Goal: Download file/media: Obtain a digital file from the website

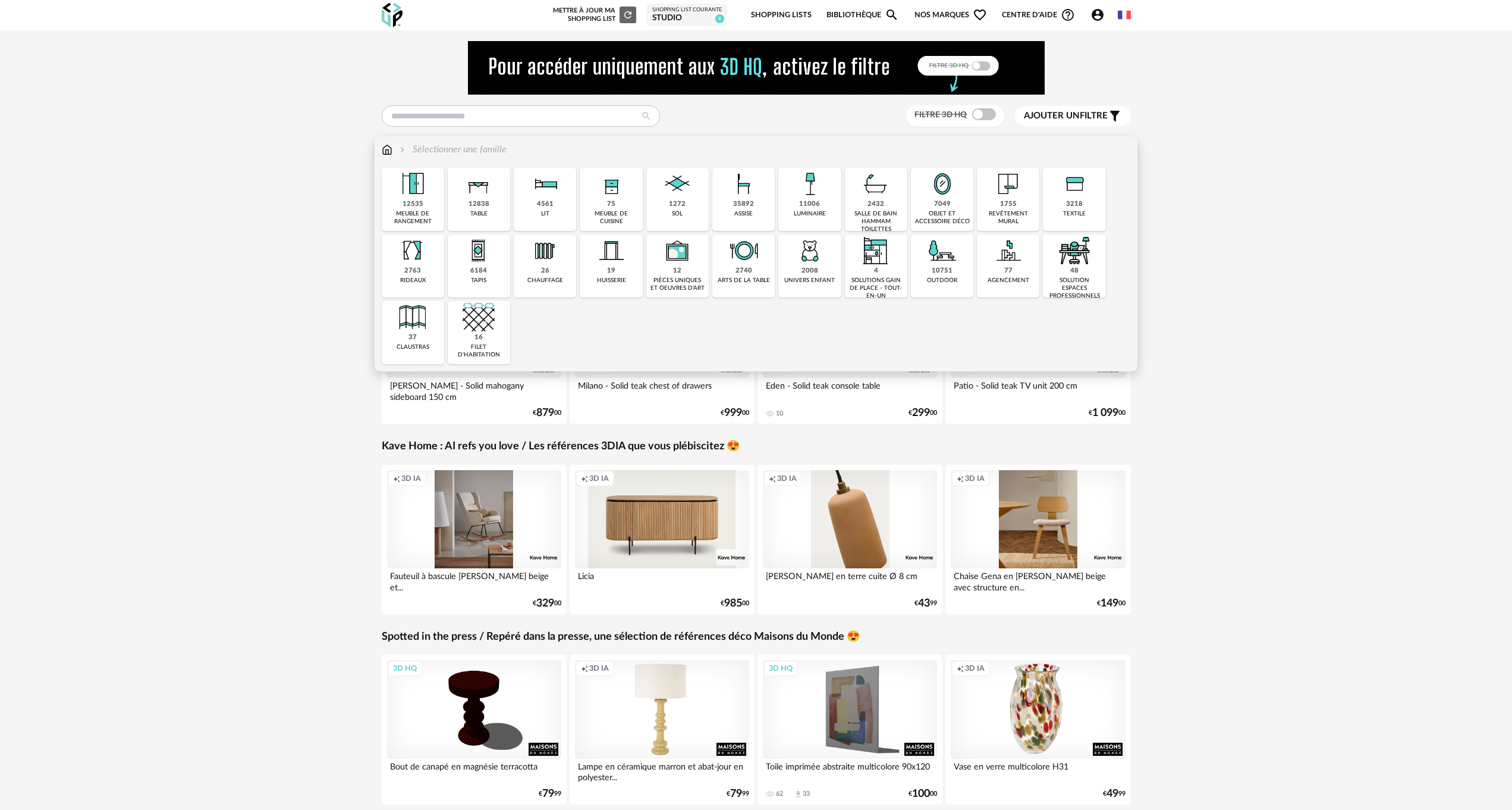
click at [412, 195] on img at bounding box center [412, 184] width 32 height 32
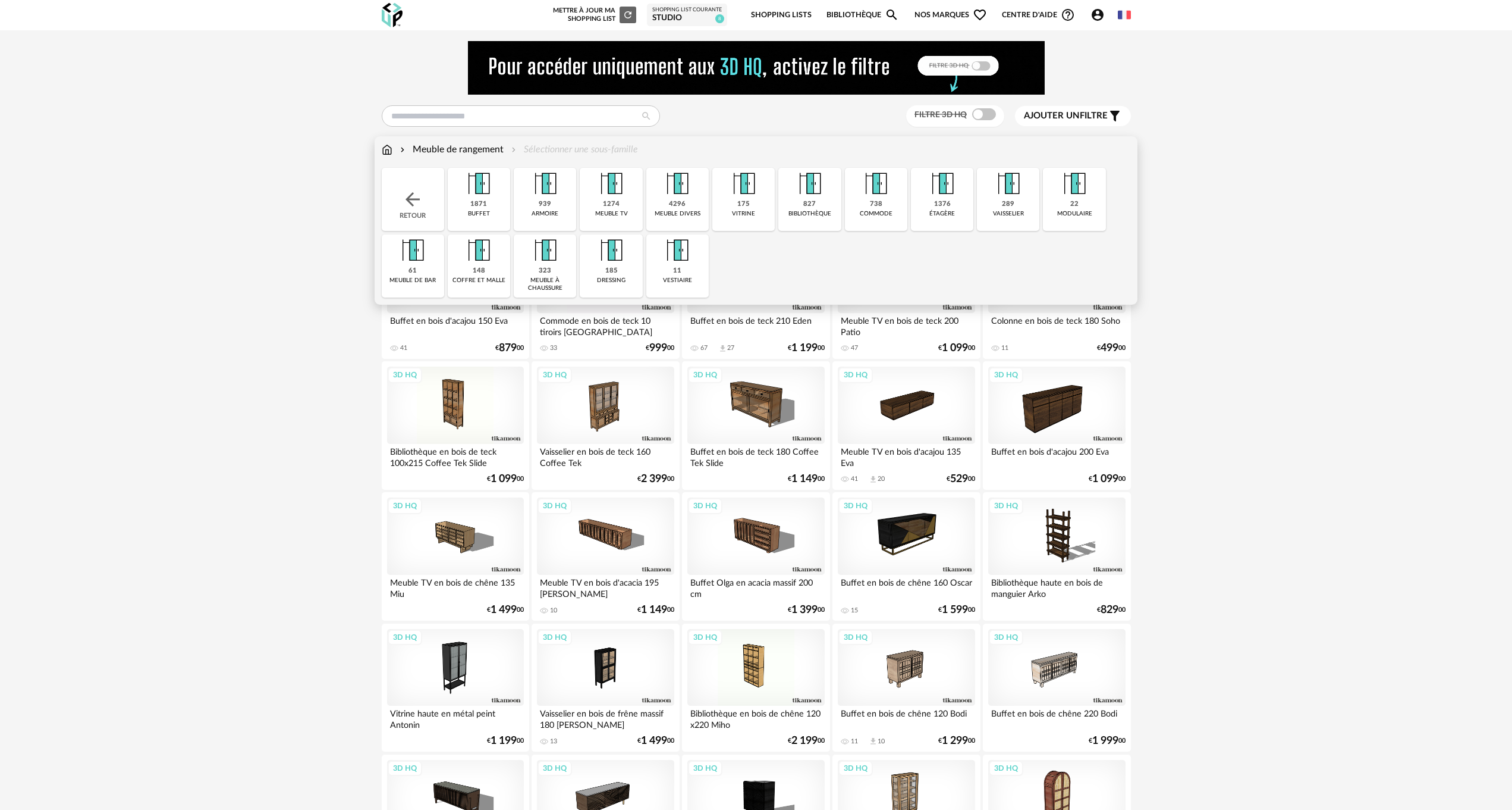
click at [930, 195] on img at bounding box center [942, 184] width 32 height 32
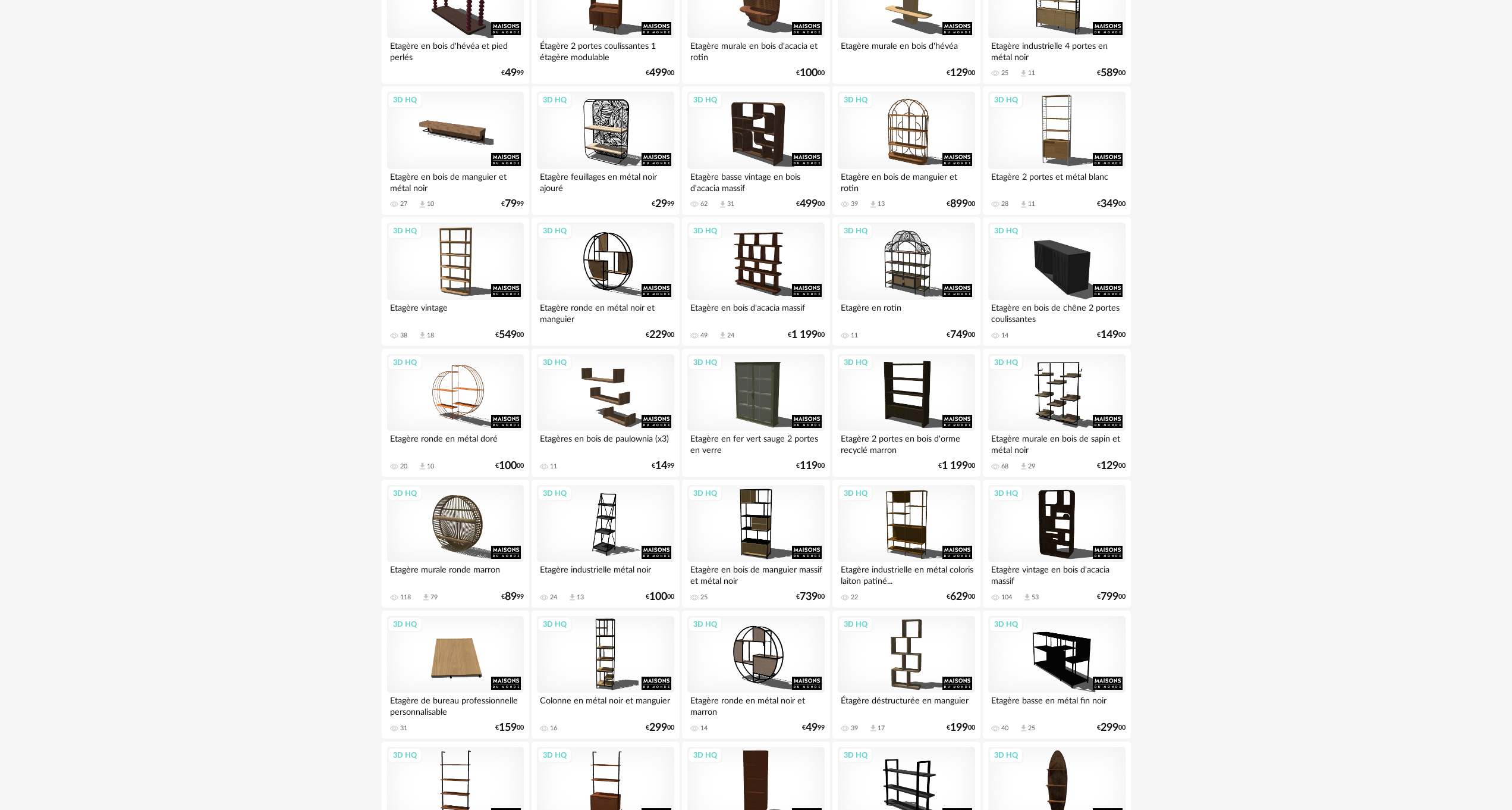
scroll to position [297, 0]
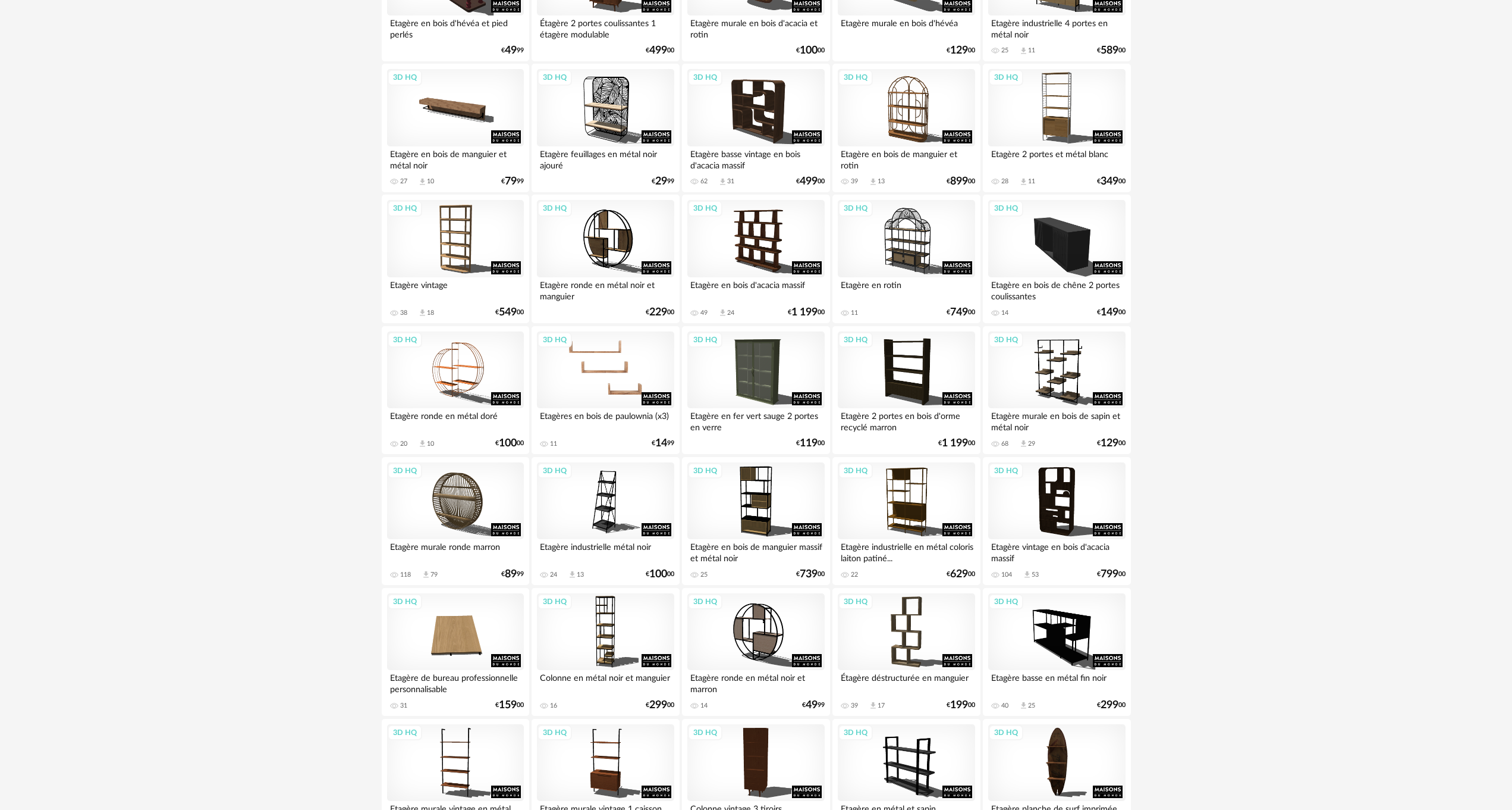
click at [625, 377] on div "3D HQ" at bounding box center [606, 369] width 137 height 77
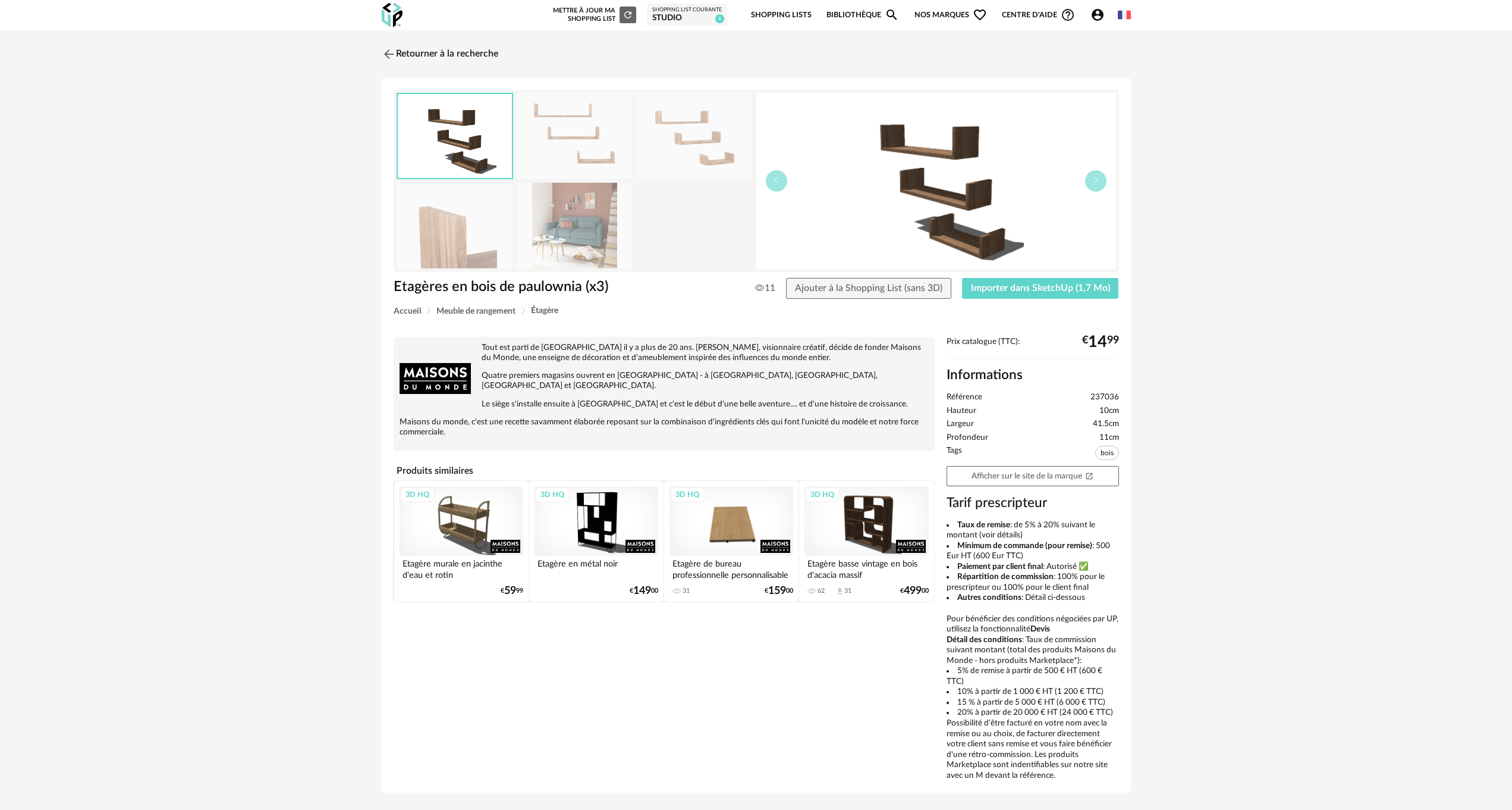
click at [581, 211] on img at bounding box center [574, 225] width 115 height 85
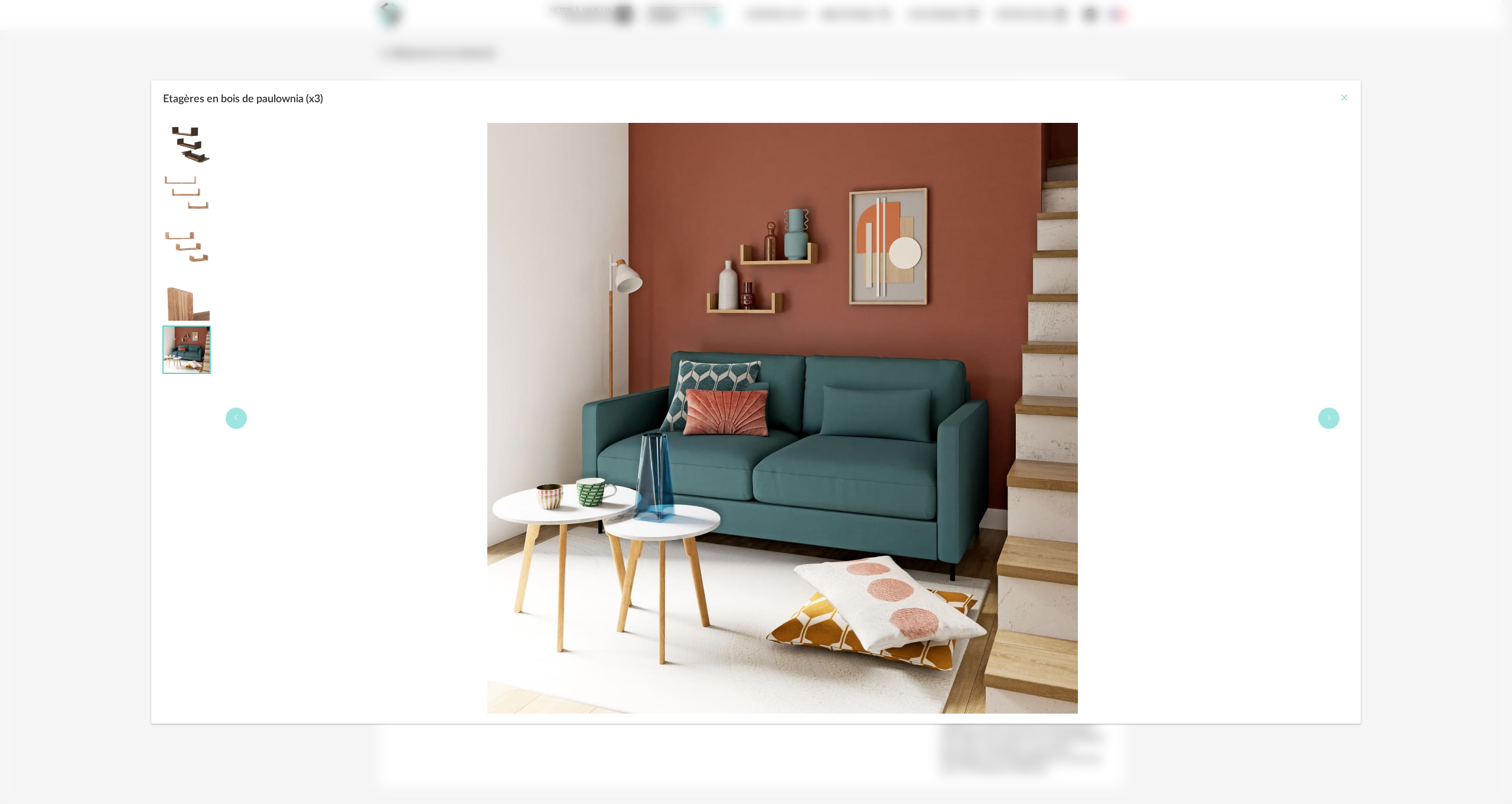
click at [1346, 99] on icon "Close" at bounding box center [1344, 97] width 9 height 9
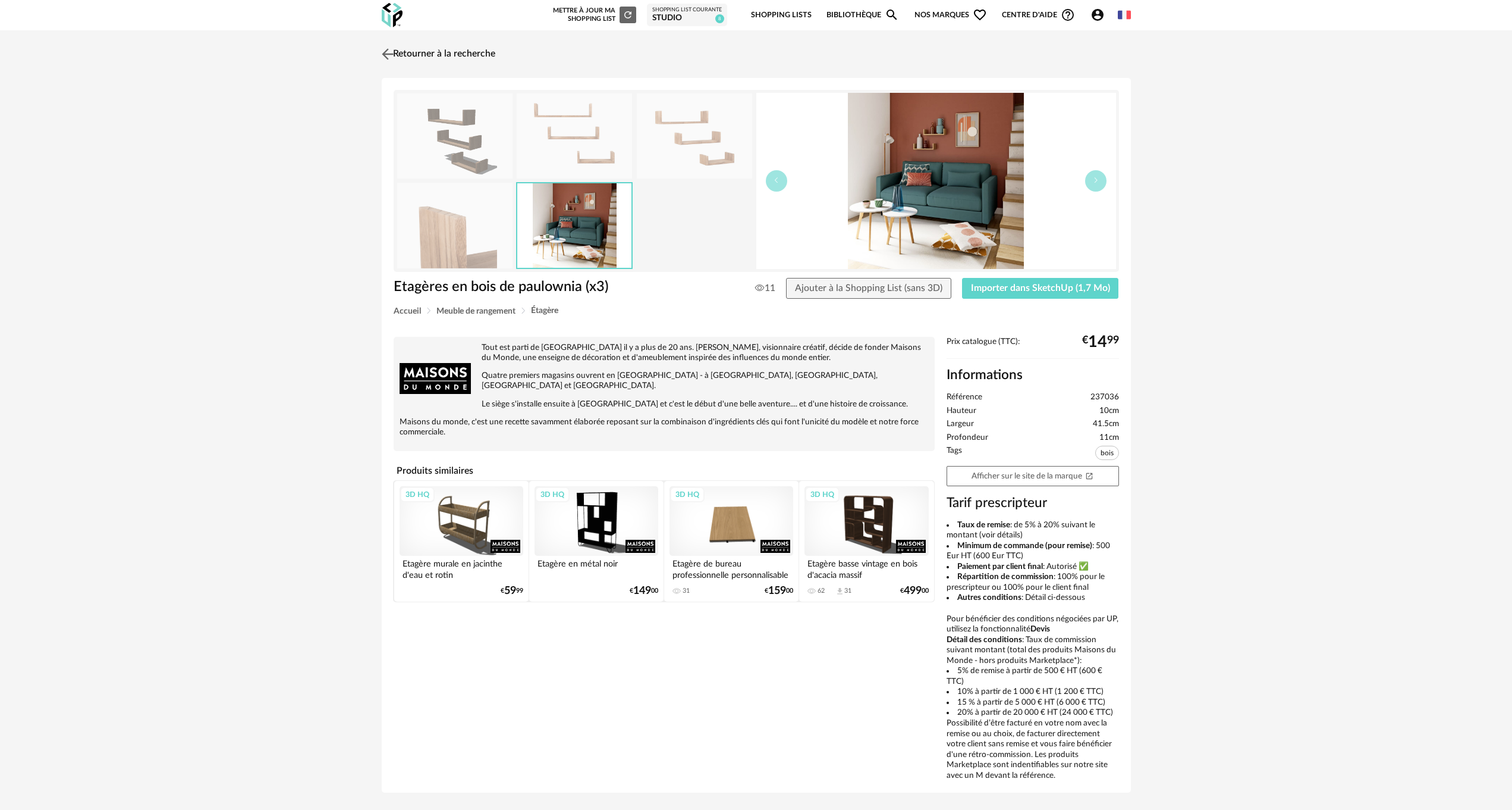
click at [386, 51] on img at bounding box center [387, 54] width 17 height 17
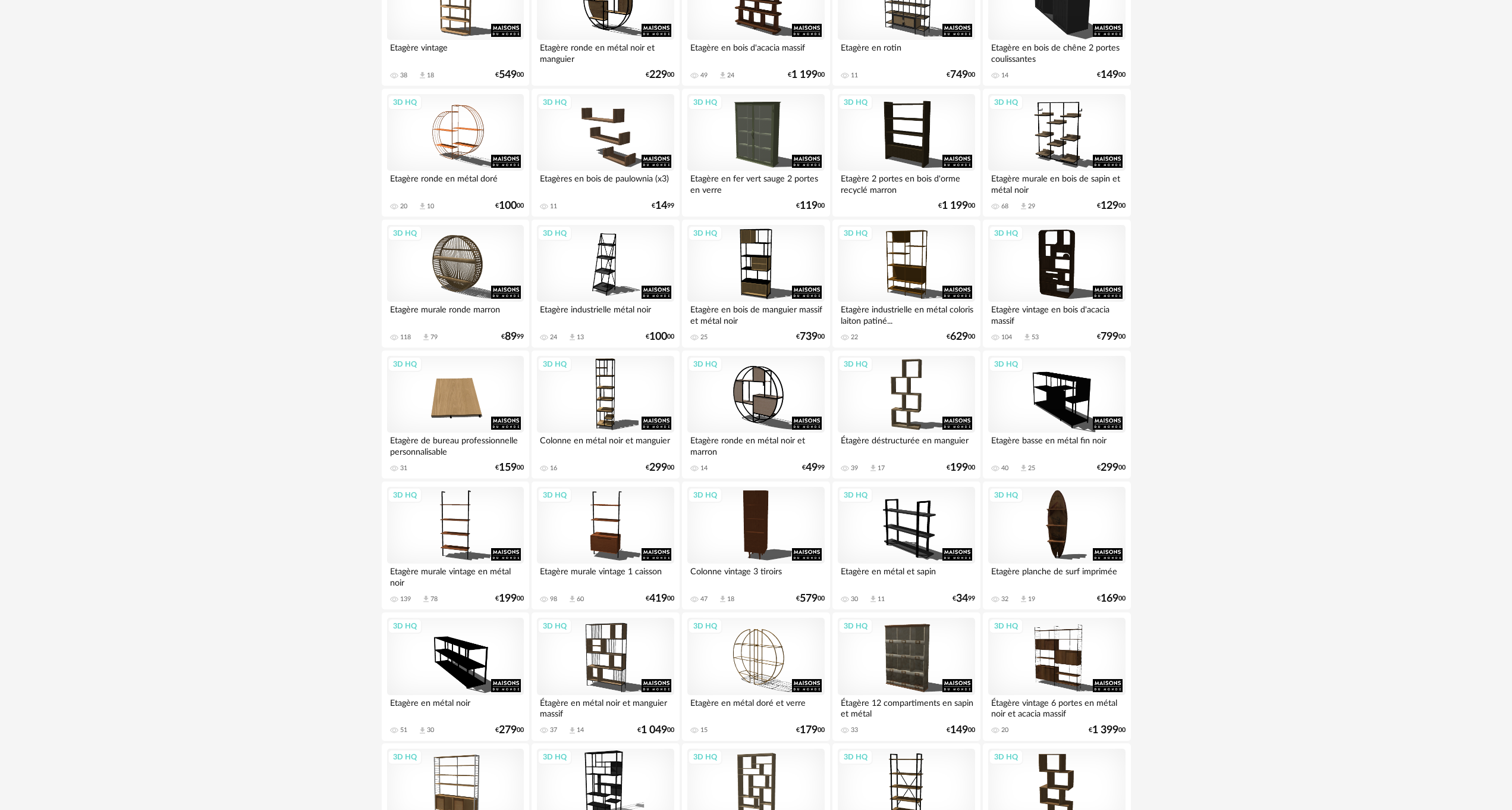
scroll to position [535, 0]
click at [452, 513] on div "3D HQ" at bounding box center [455, 524] width 137 height 77
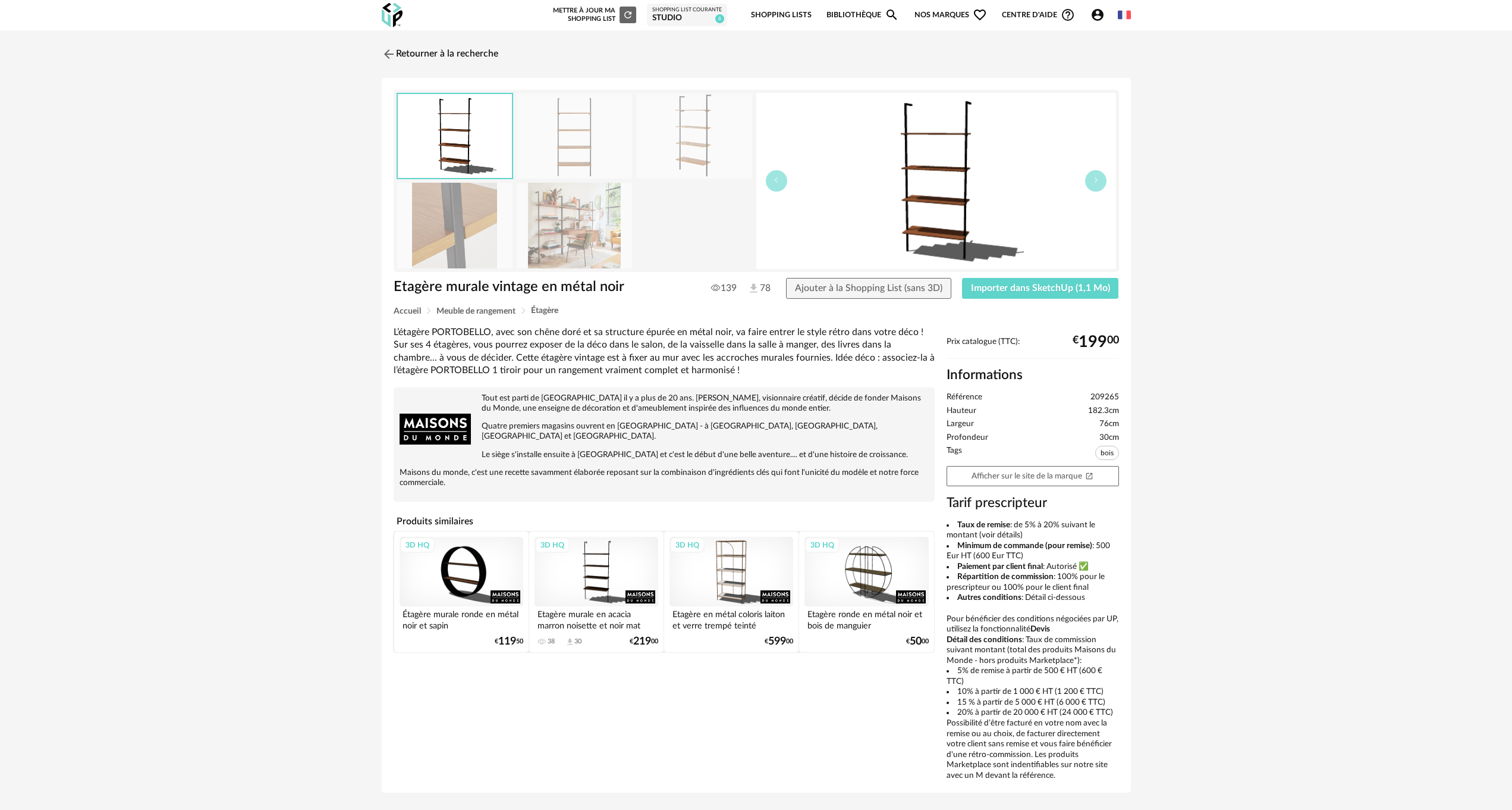
click at [546, 224] on img at bounding box center [574, 225] width 115 height 85
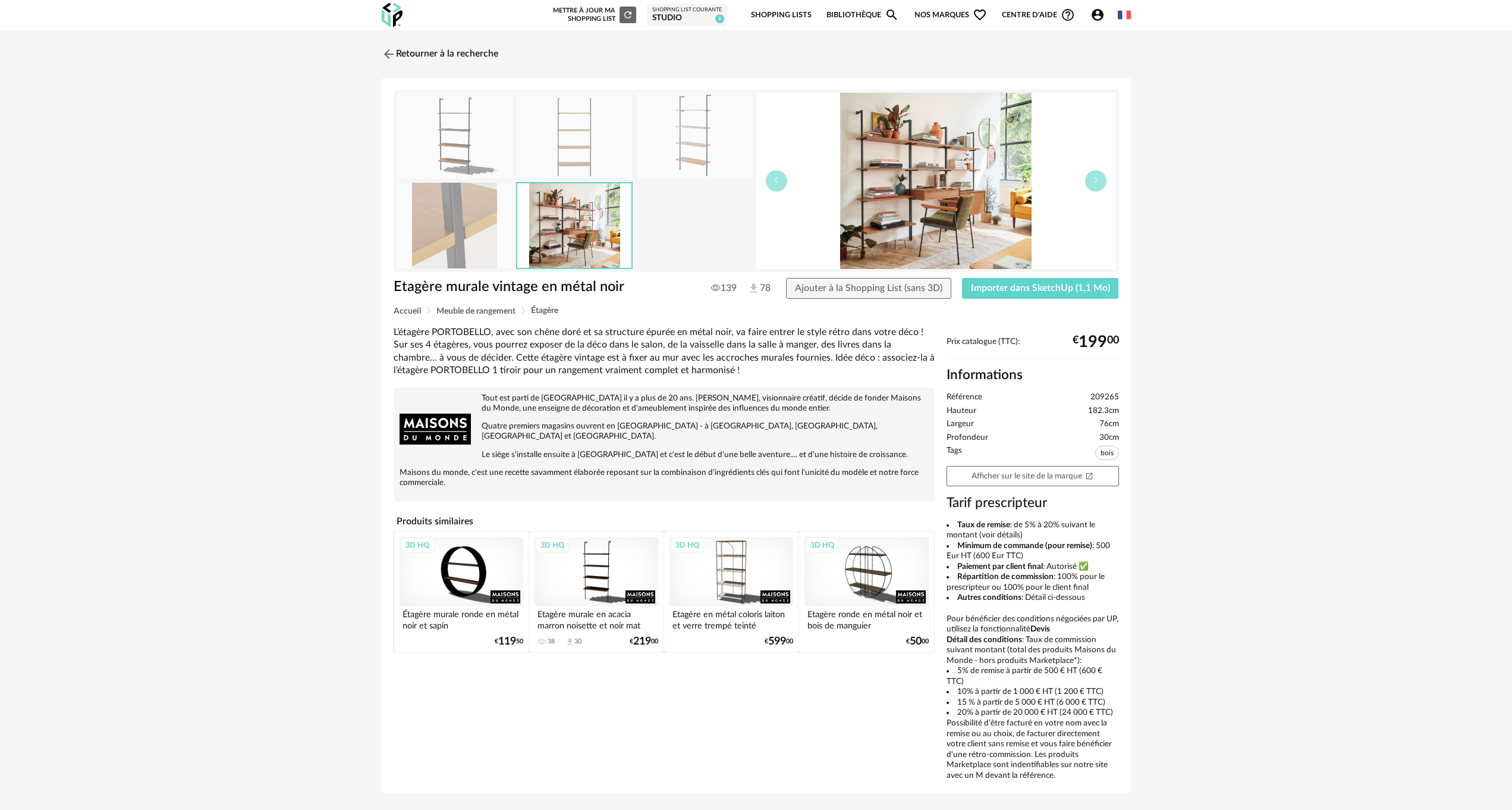
click at [546, 224] on img at bounding box center [575, 225] width 115 height 84
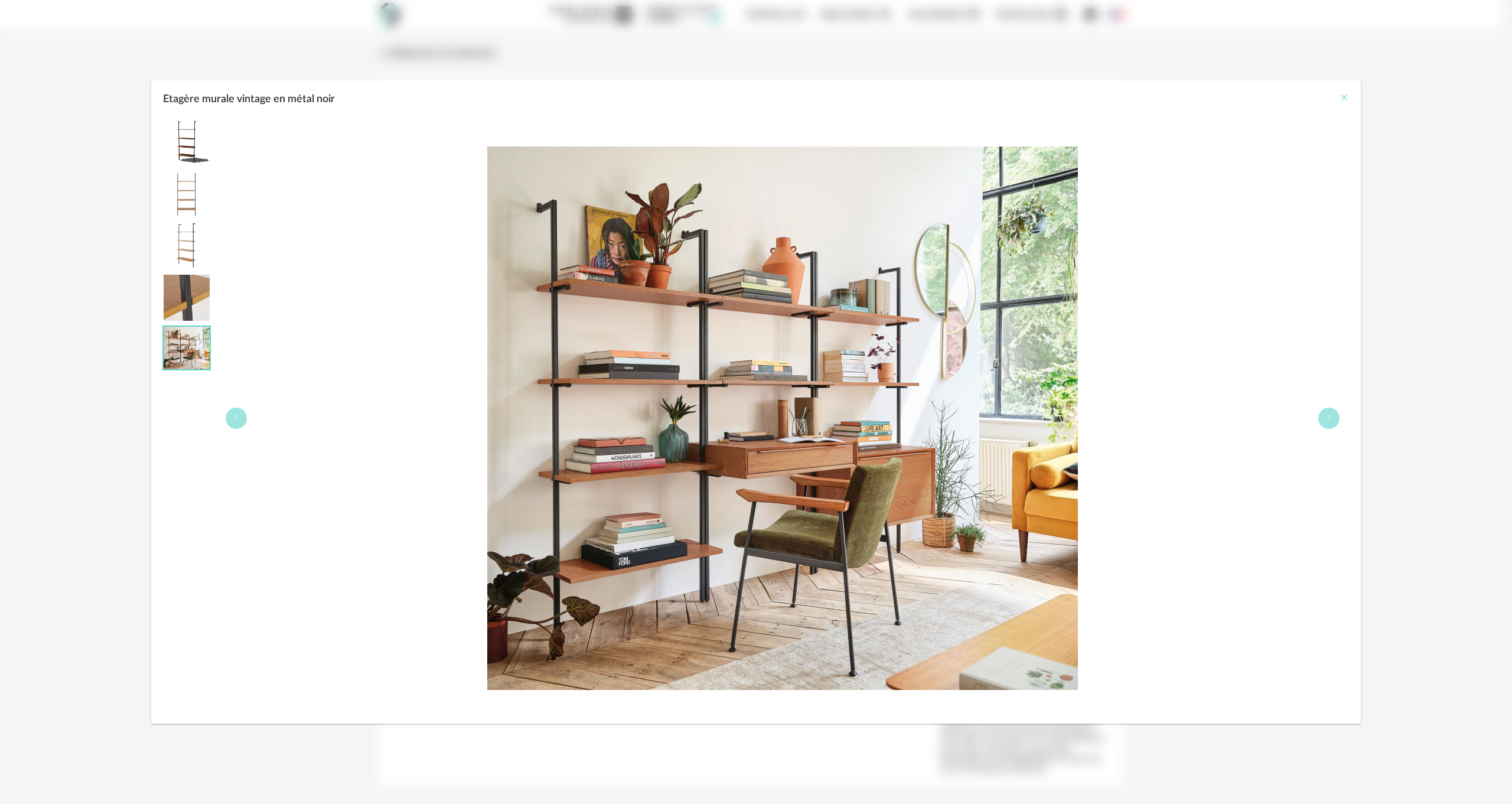
click at [1344, 97] on icon "Close" at bounding box center [1344, 97] width 9 height 9
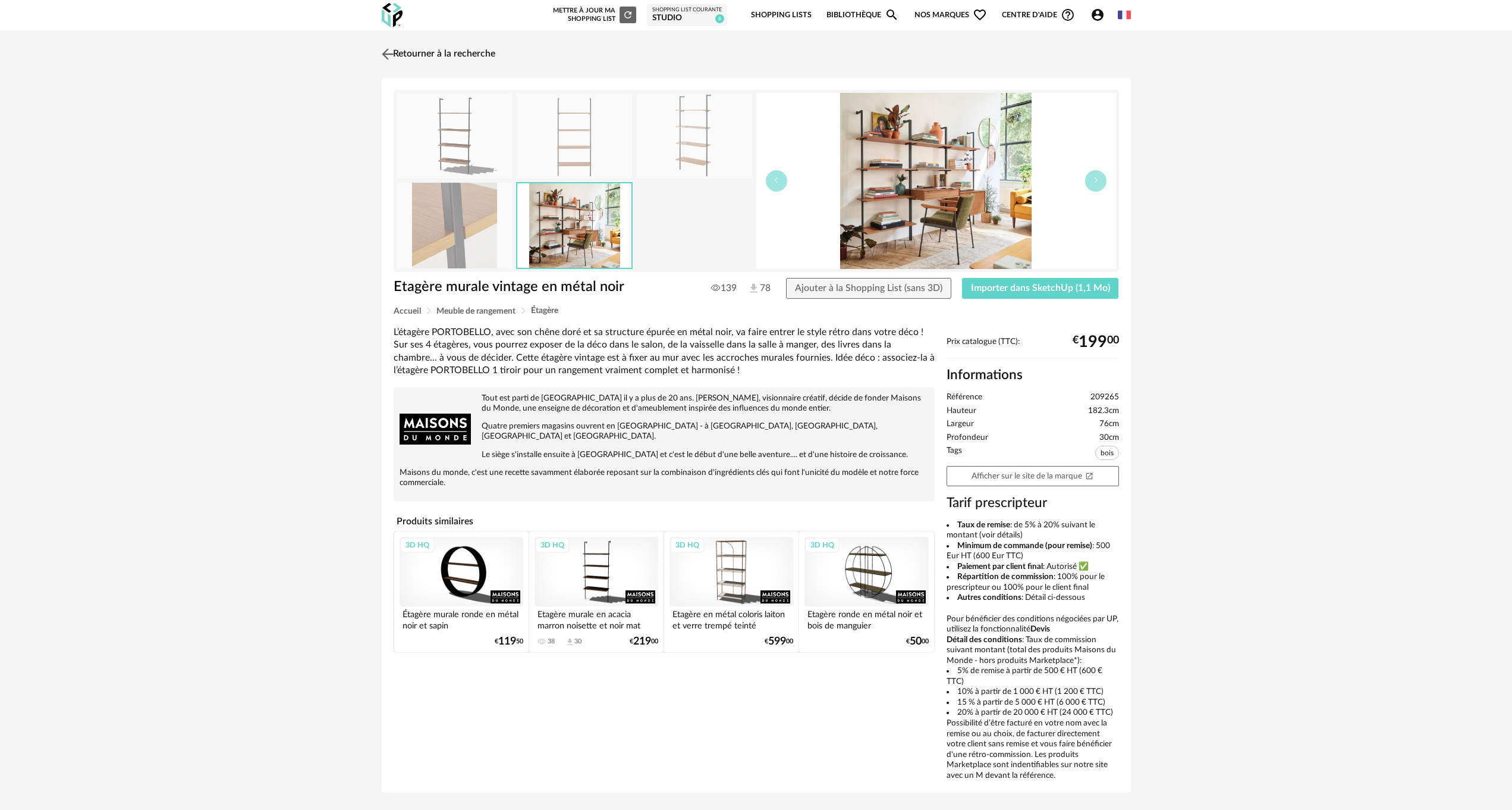
click at [412, 48] on link "Retourner à la recherche" at bounding box center [437, 54] width 117 height 26
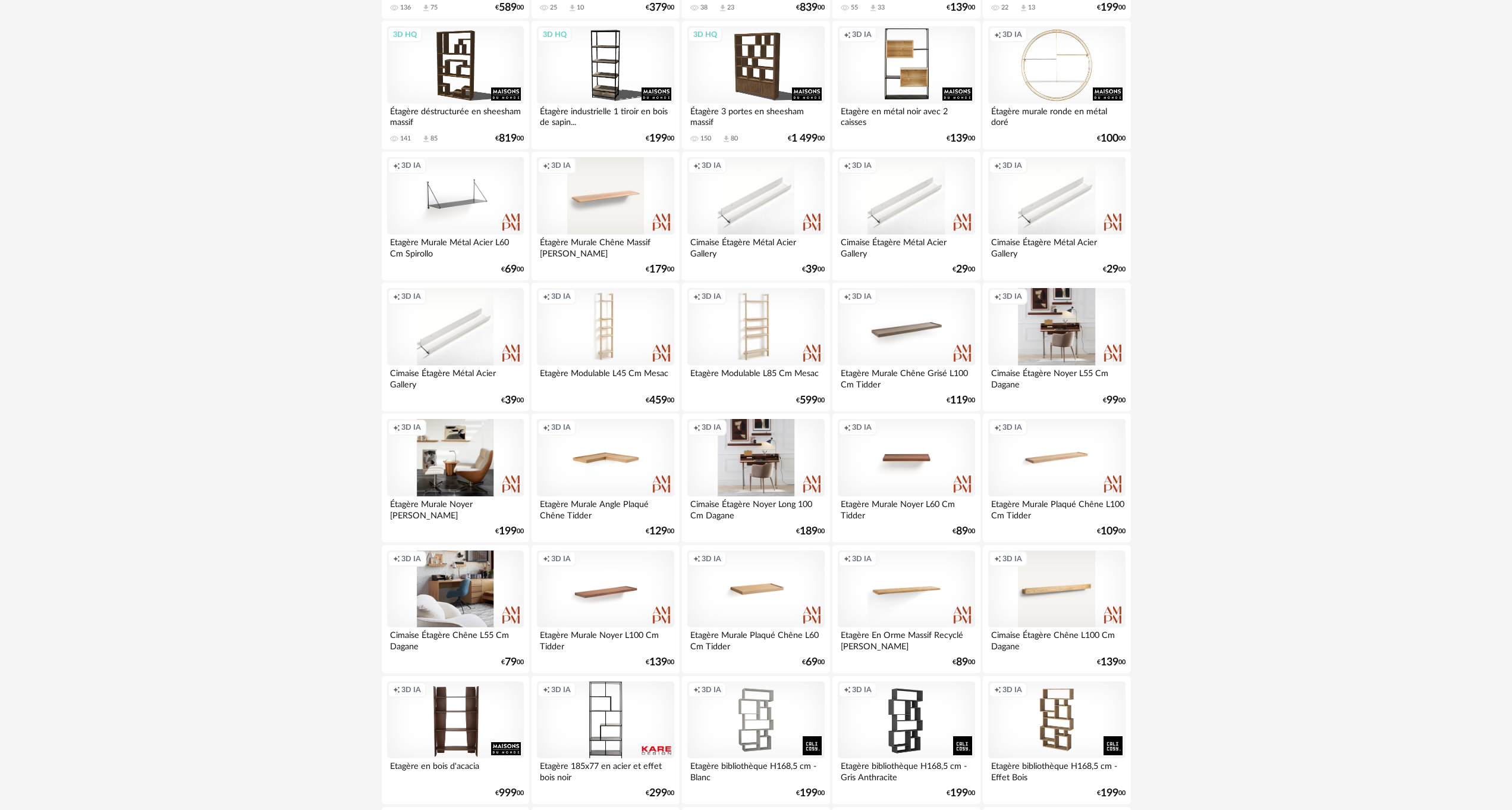
scroll to position [1409, 0]
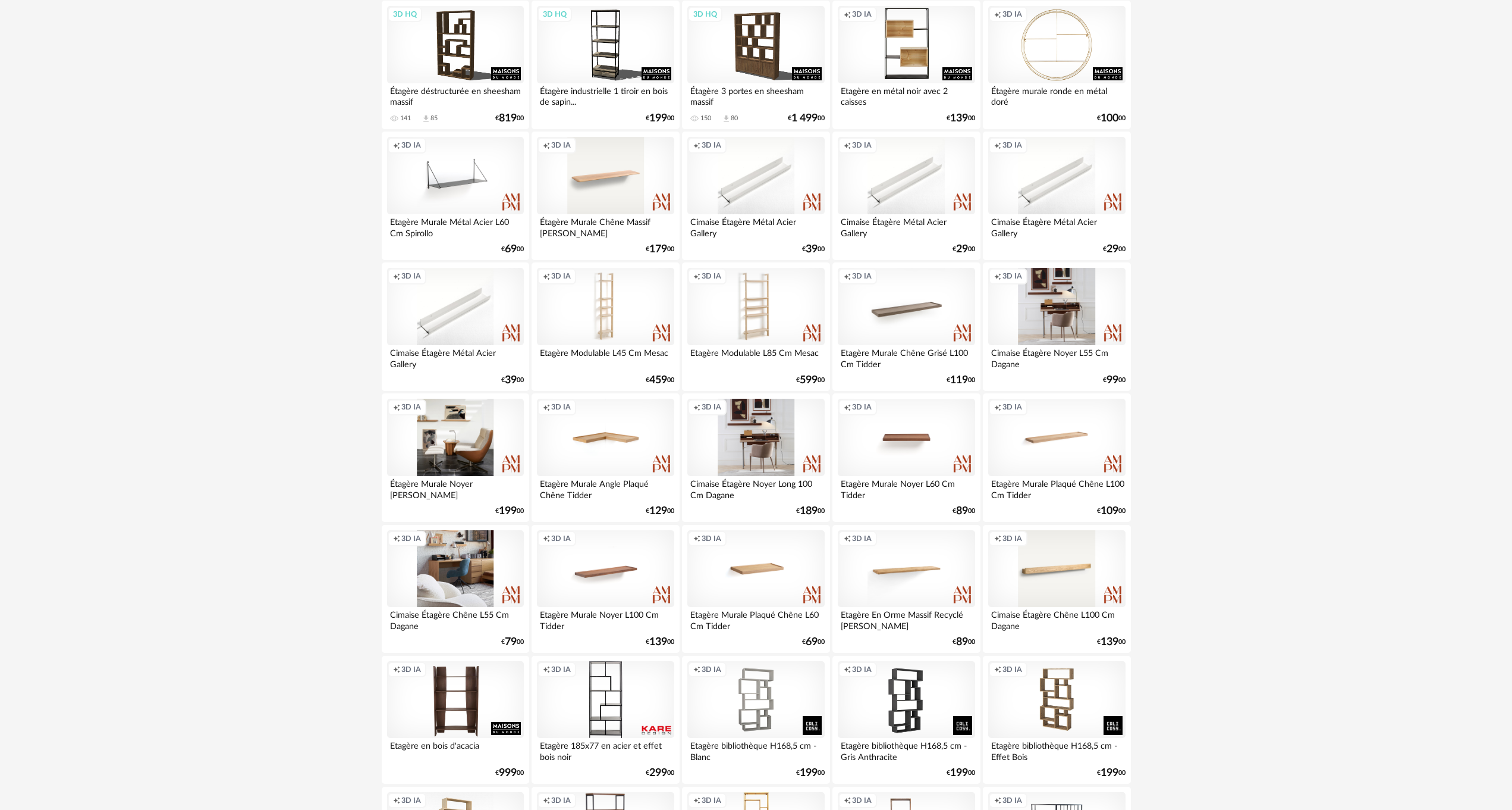
click at [476, 436] on div "Creation icon 3D IA" at bounding box center [455, 437] width 137 height 77
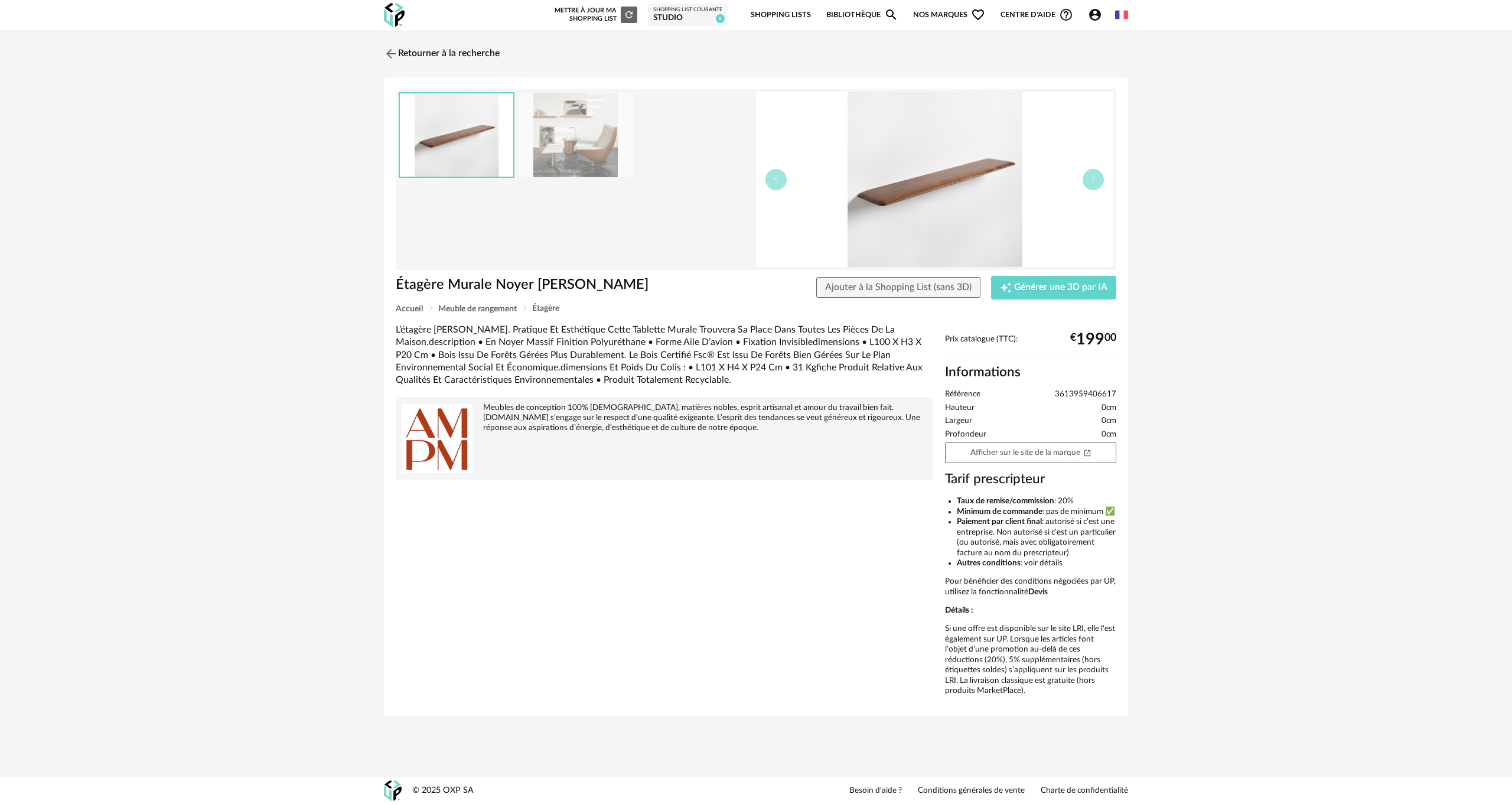
click at [576, 135] on img at bounding box center [575, 135] width 114 height 85
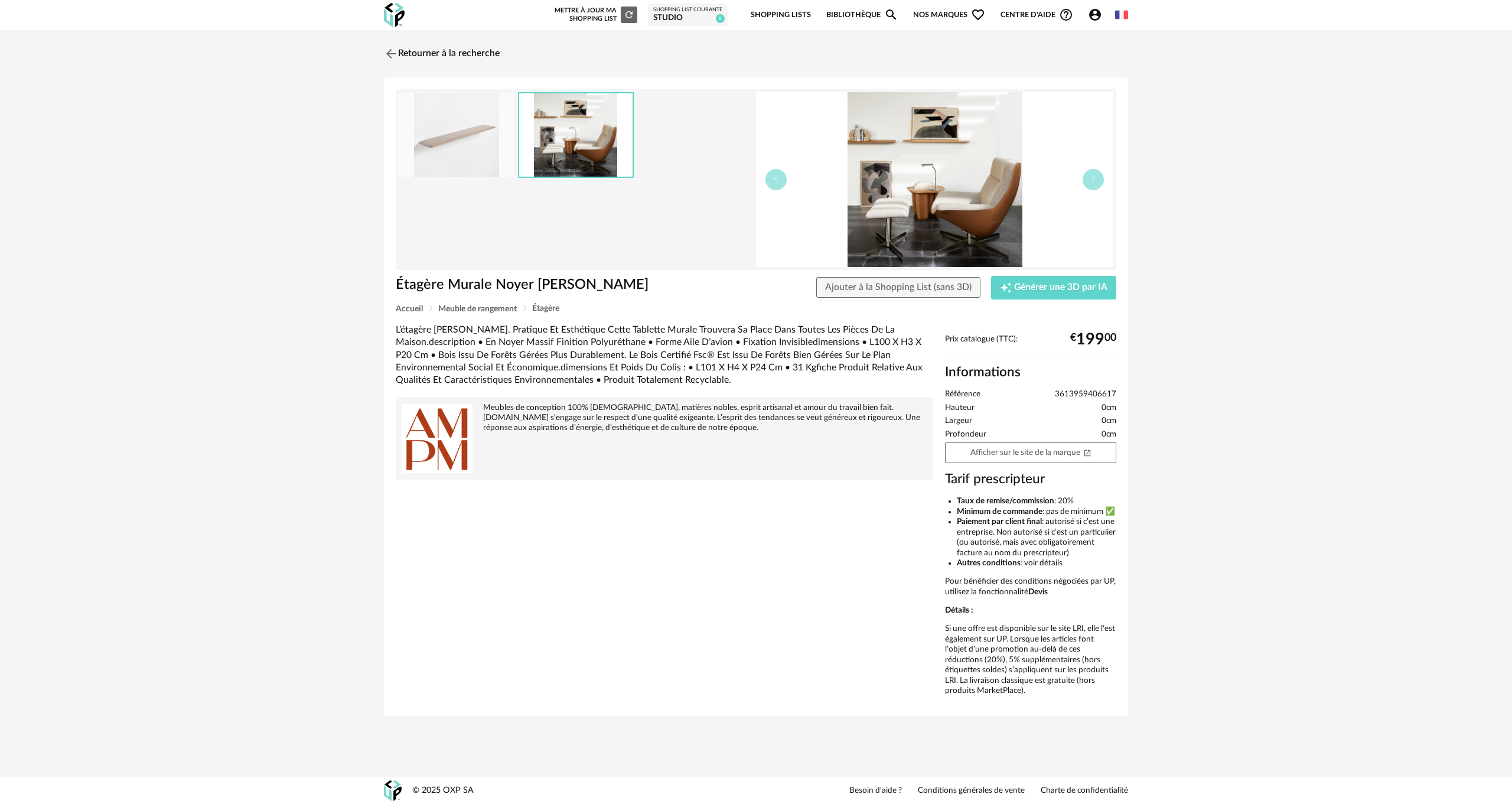
click at [576, 135] on img at bounding box center [576, 135] width 114 height 83
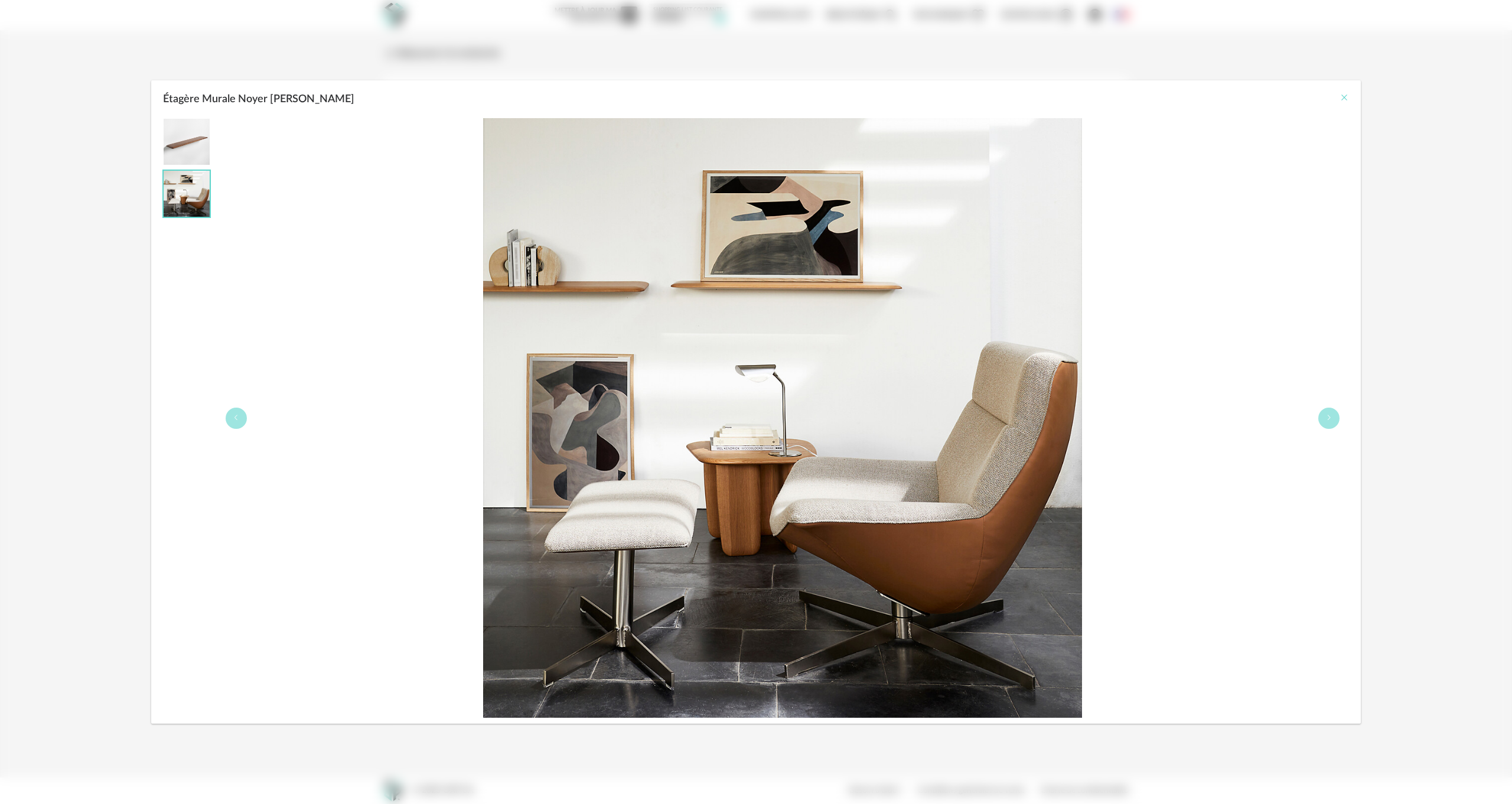
click at [1344, 97] on icon "Close" at bounding box center [1344, 97] width 9 height 9
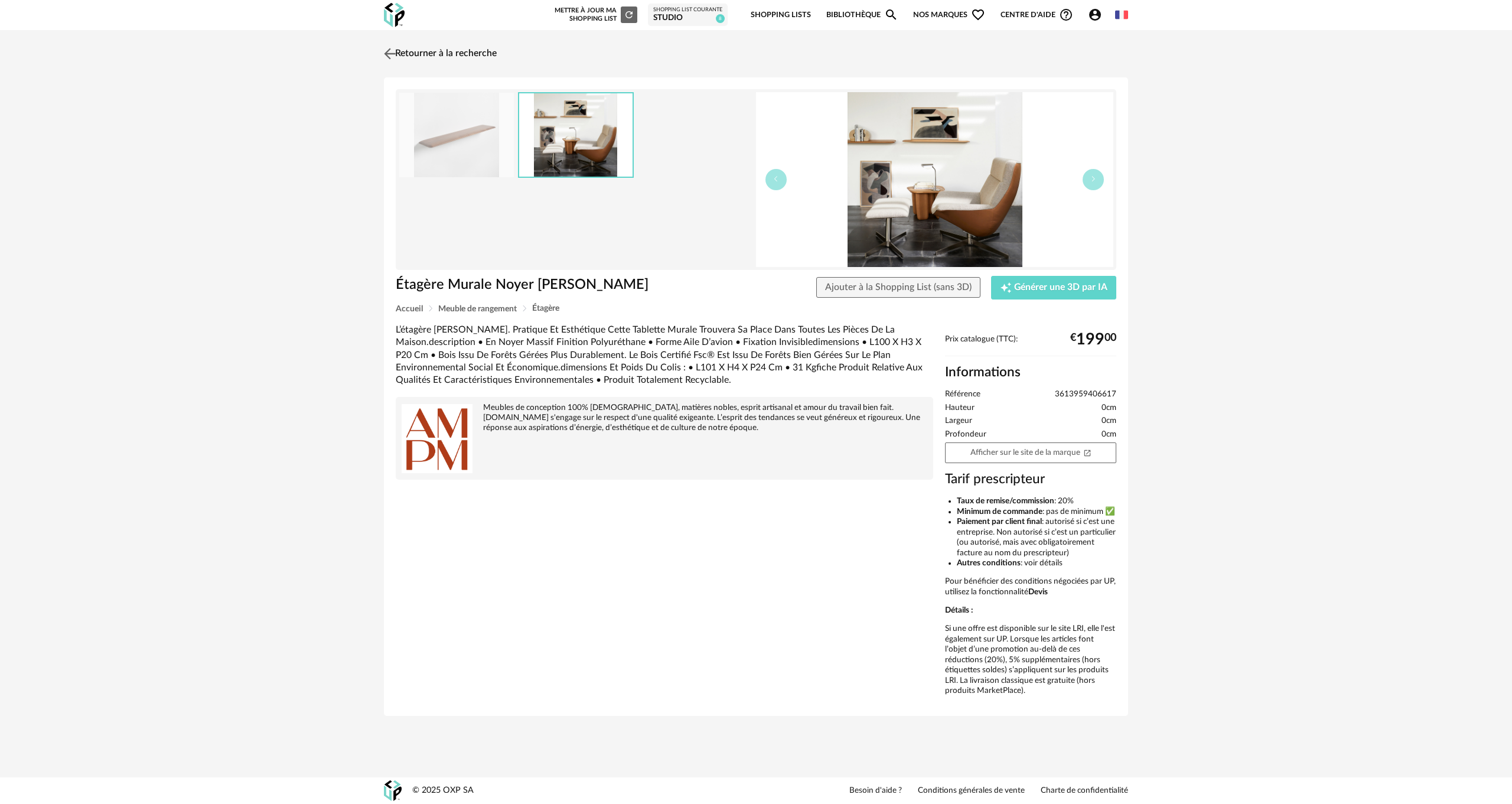
click at [398, 49] on img at bounding box center [389, 53] width 17 height 17
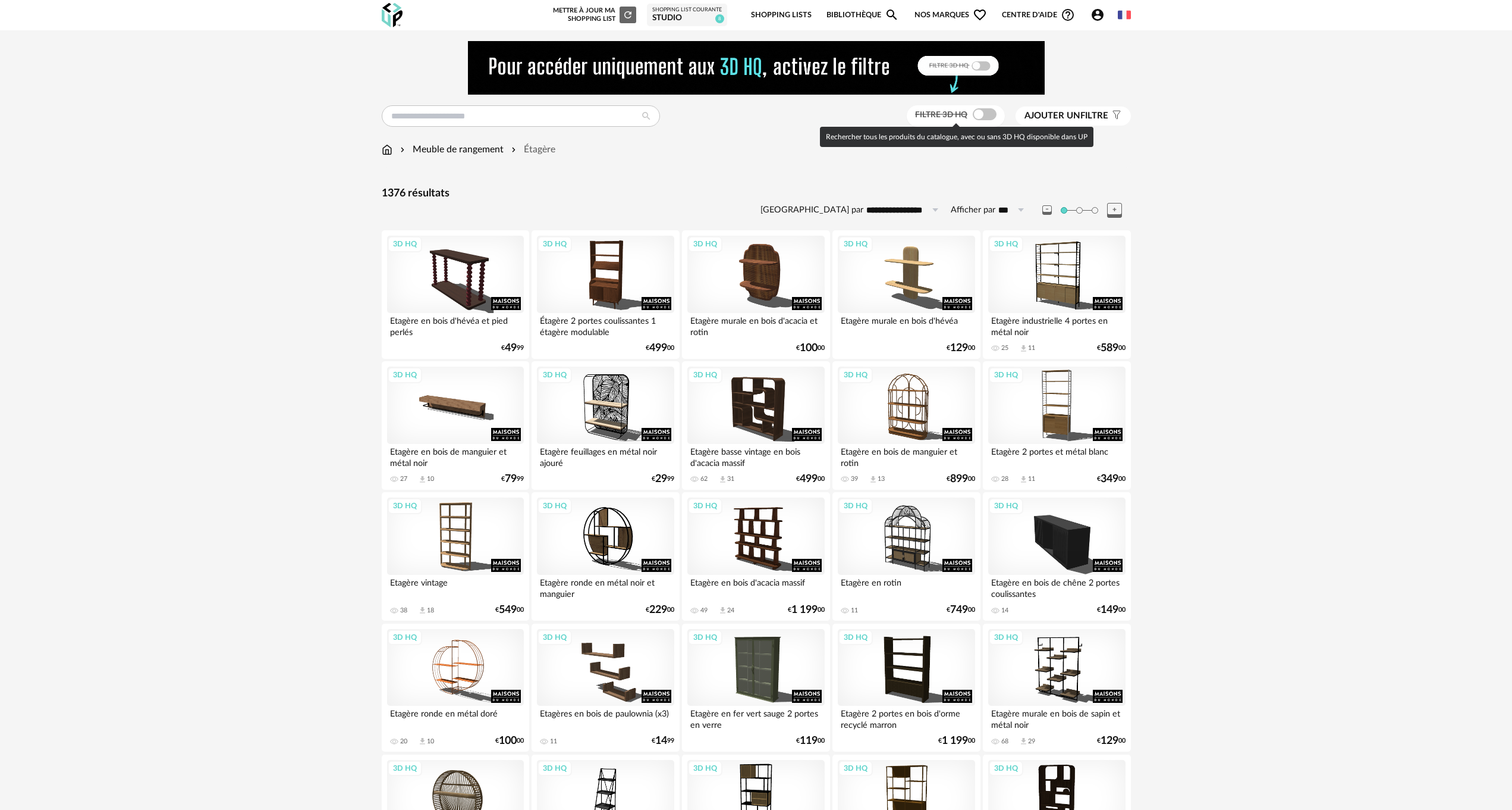
click at [987, 112] on span at bounding box center [984, 114] width 23 height 12
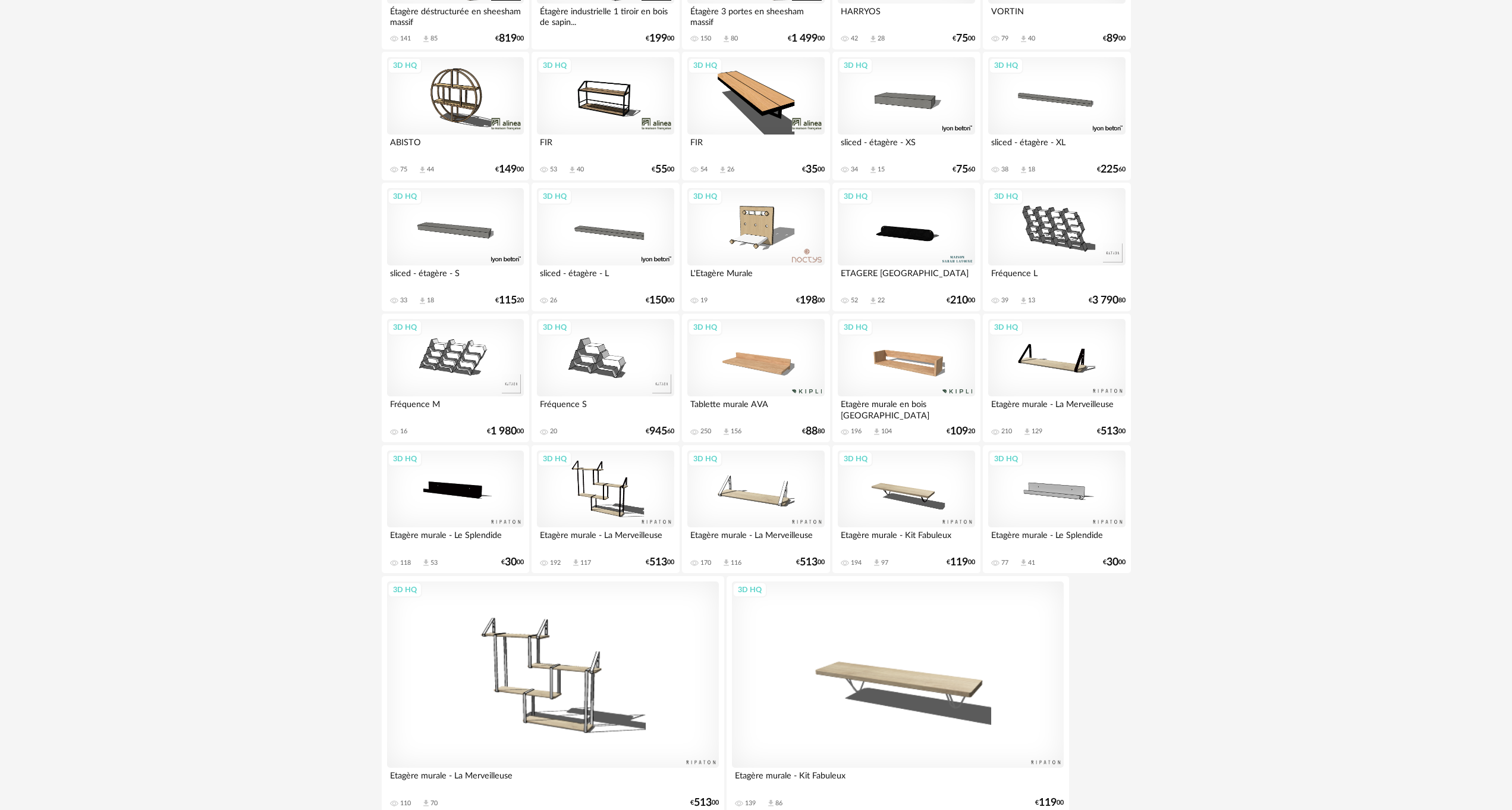
scroll to position [1543, 0]
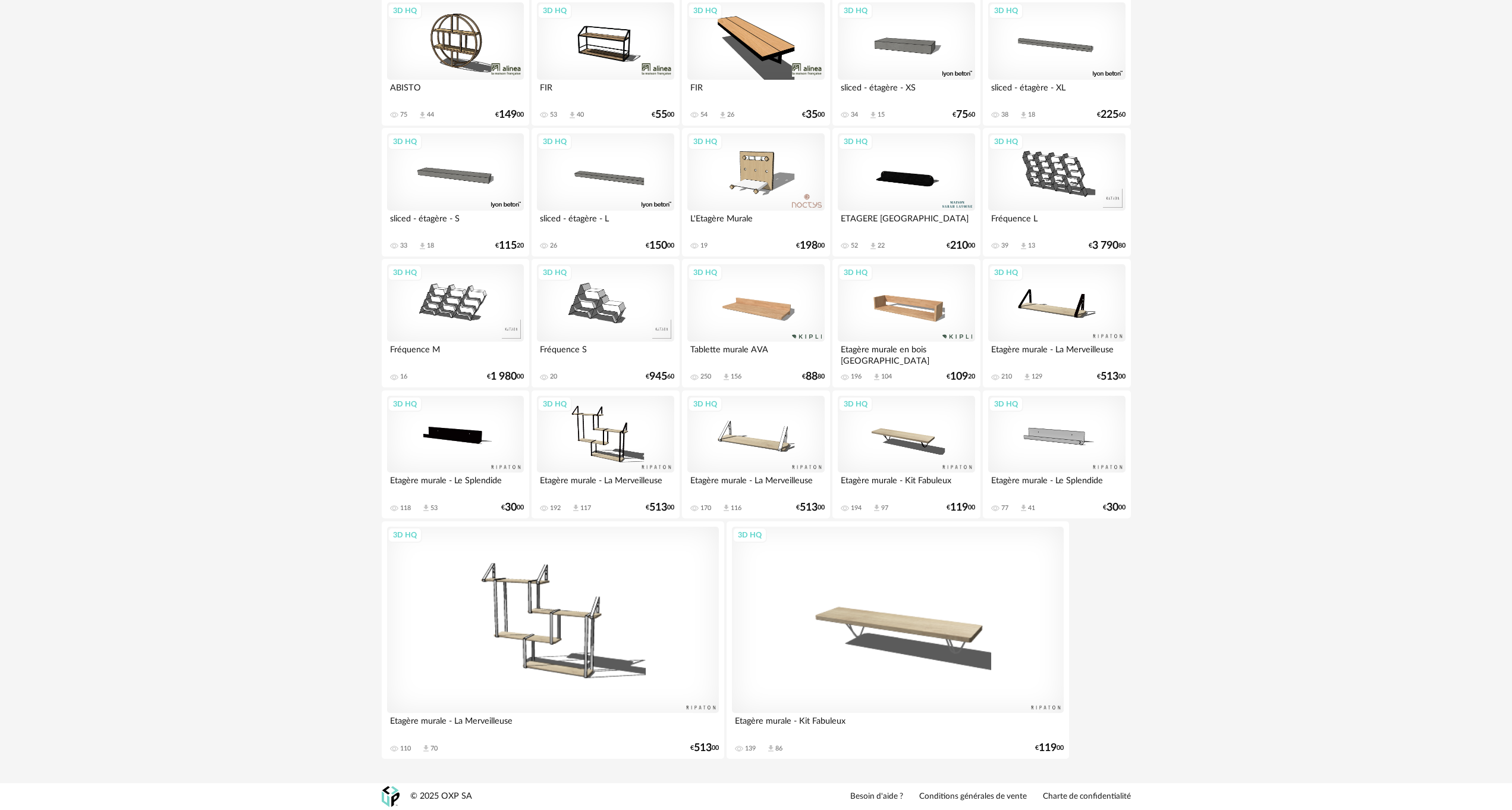
click at [866, 622] on div "3D HQ" at bounding box center [898, 620] width 332 height 187
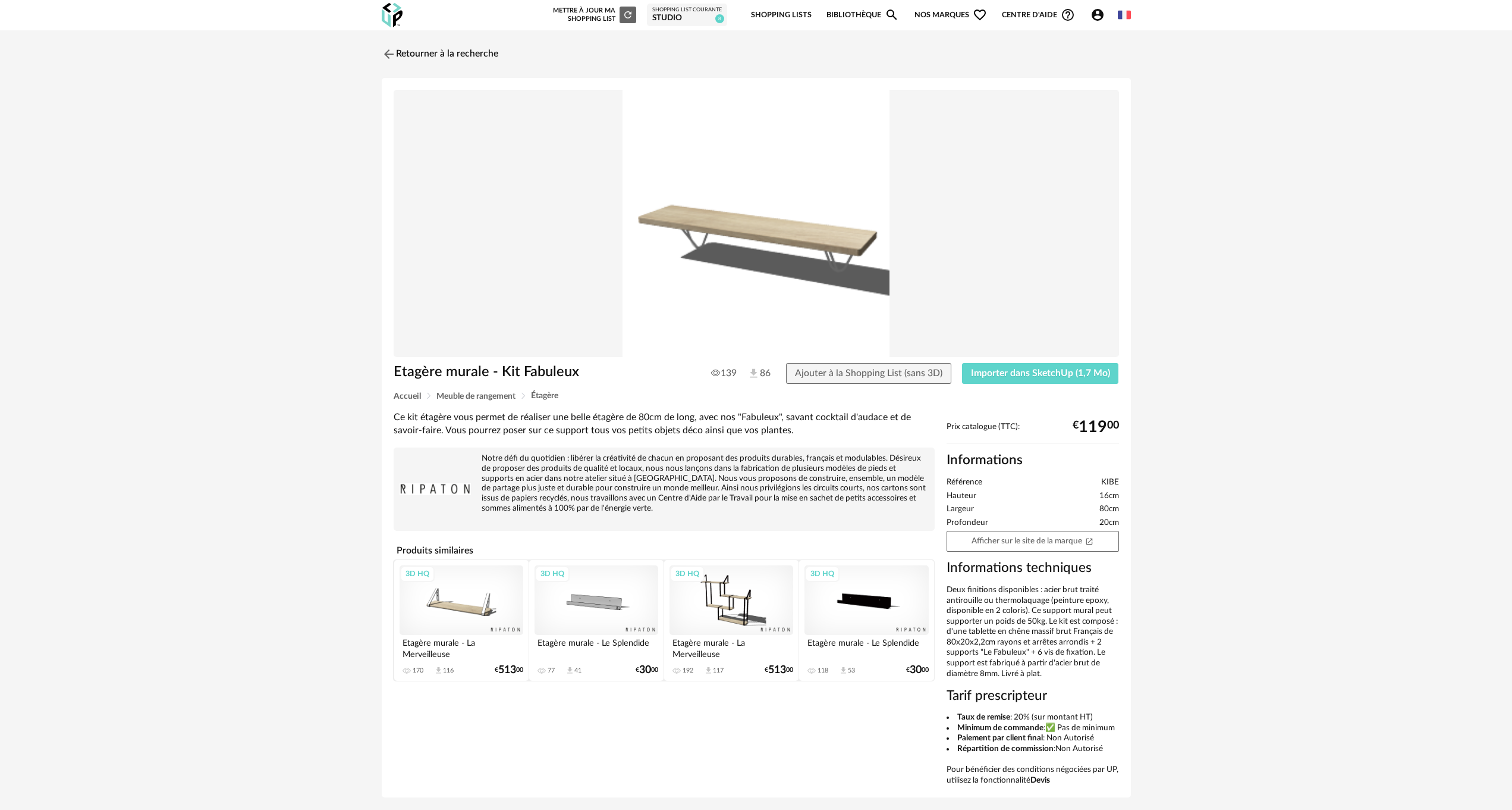
click at [867, 606] on div "3D HQ" at bounding box center [866, 600] width 124 height 70
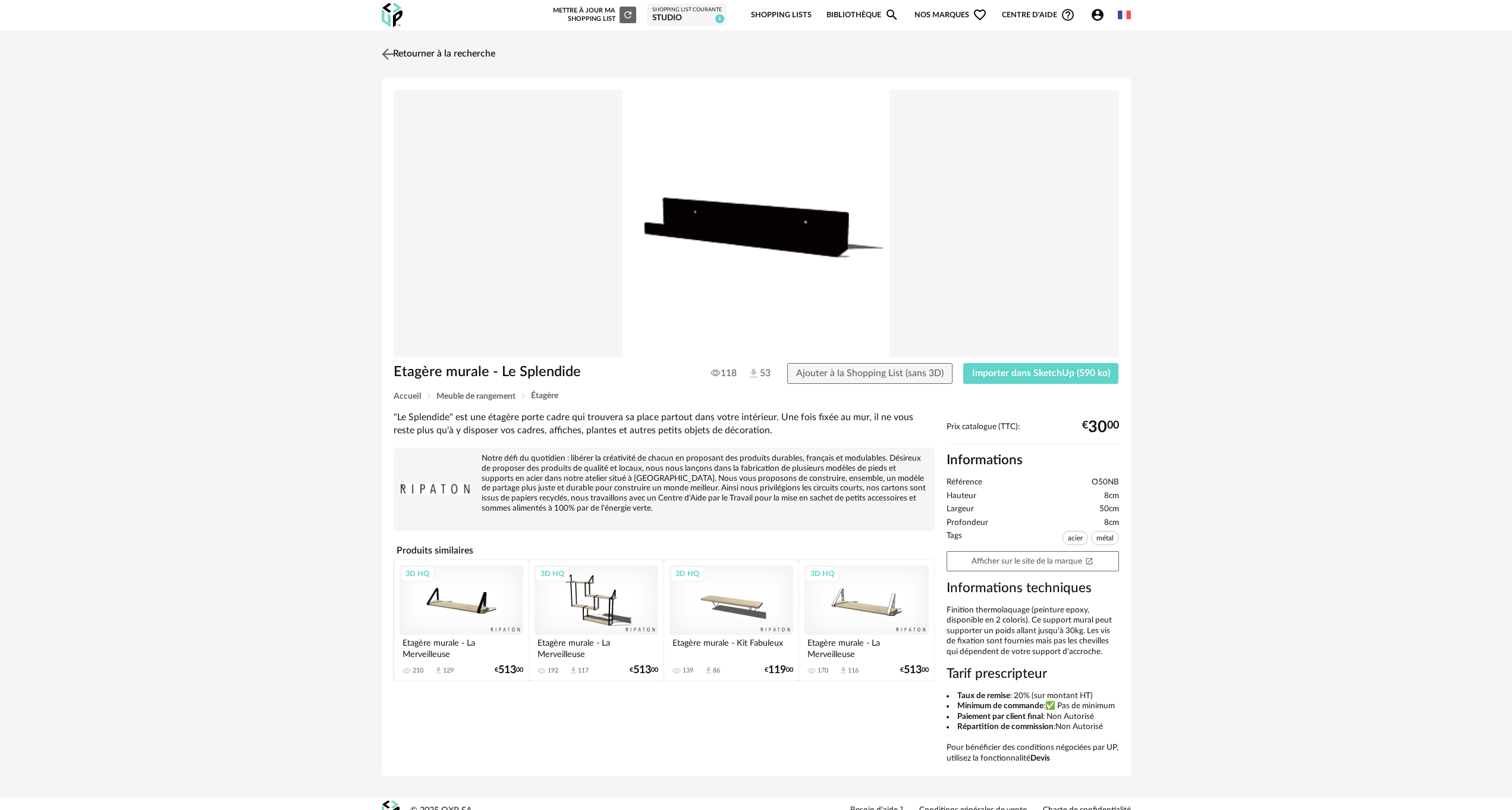
click at [392, 53] on img at bounding box center [387, 54] width 17 height 17
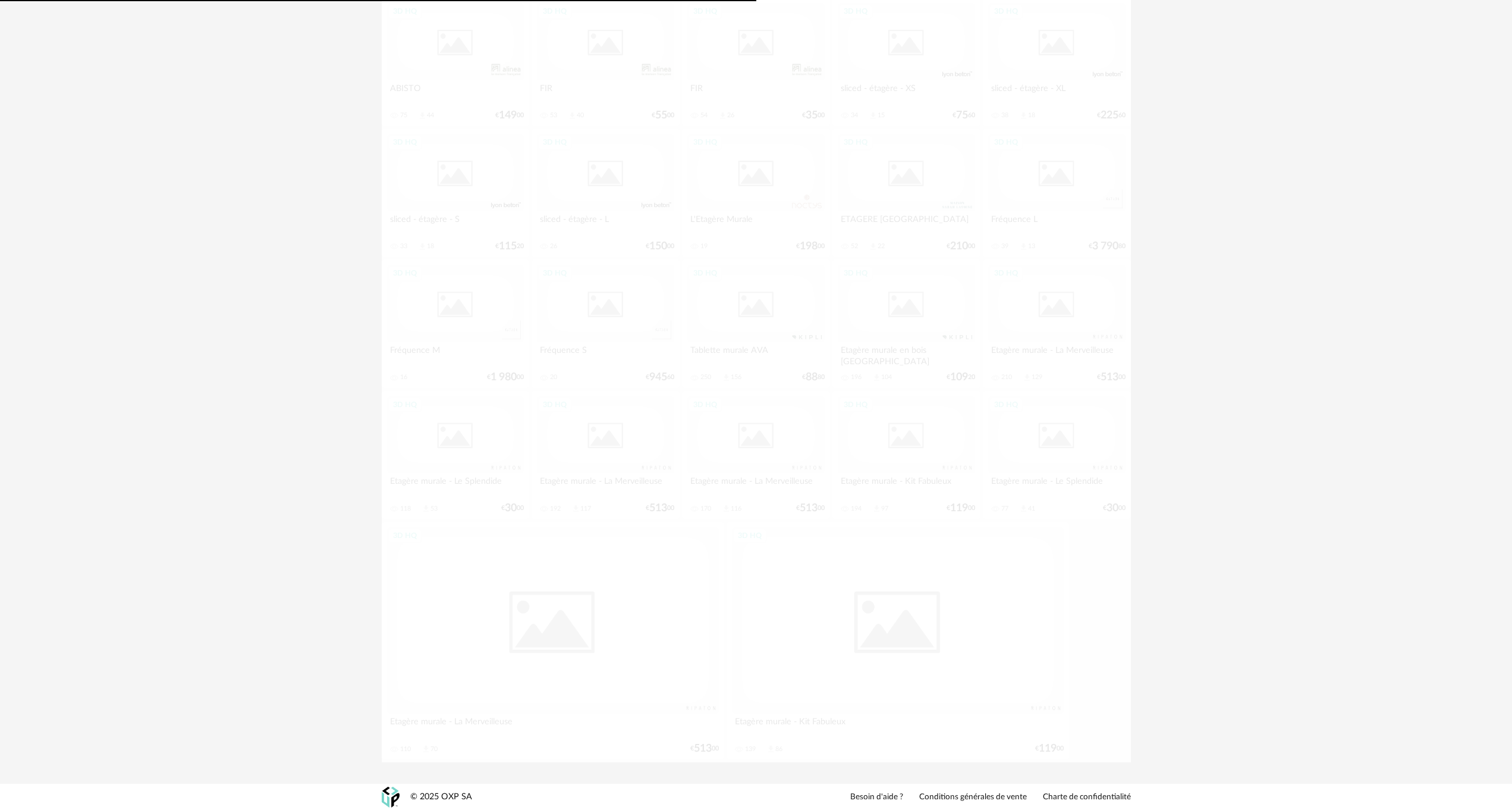
scroll to position [1543, 0]
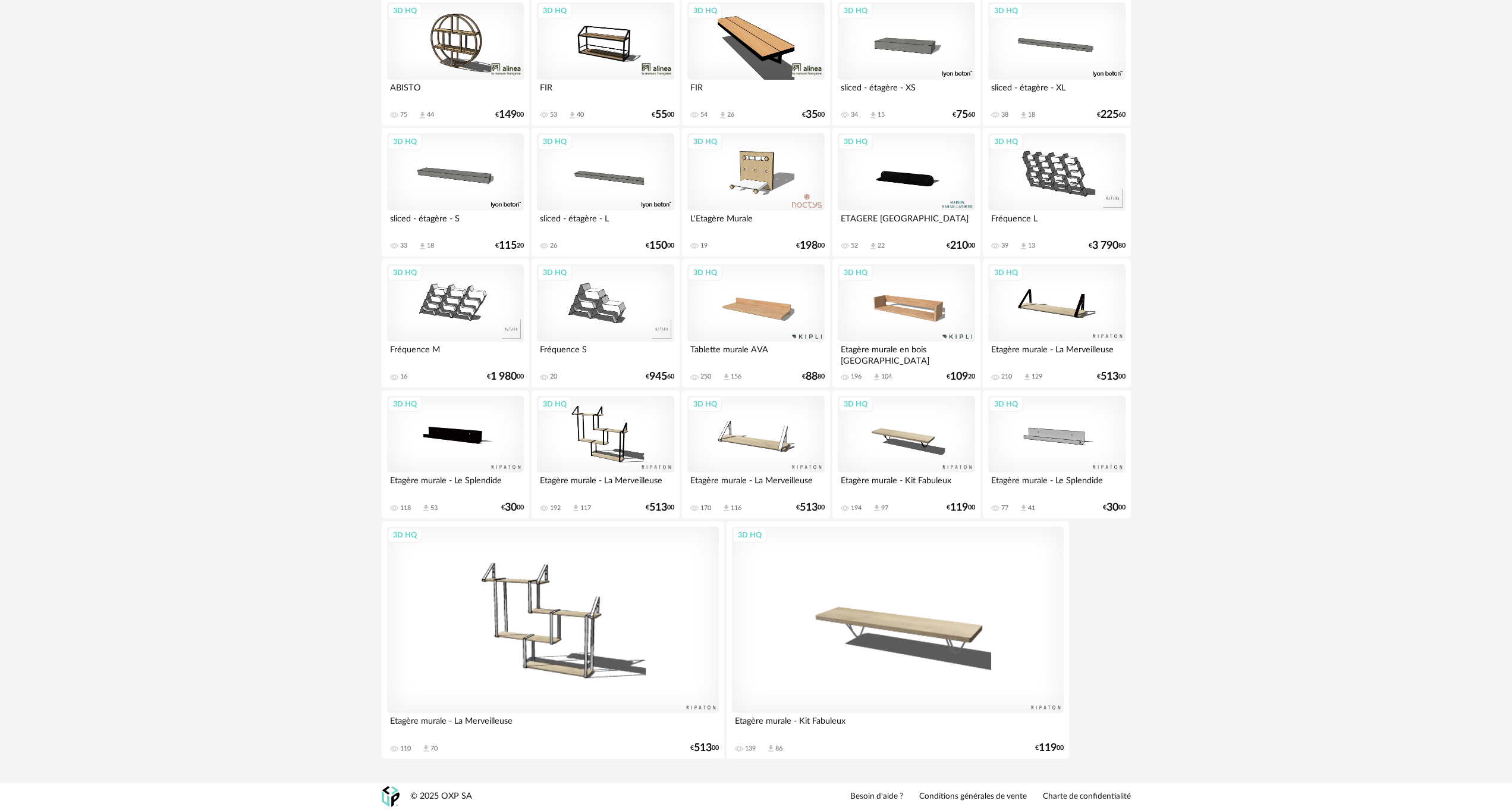
click at [866, 612] on div "3D HQ" at bounding box center [898, 620] width 332 height 187
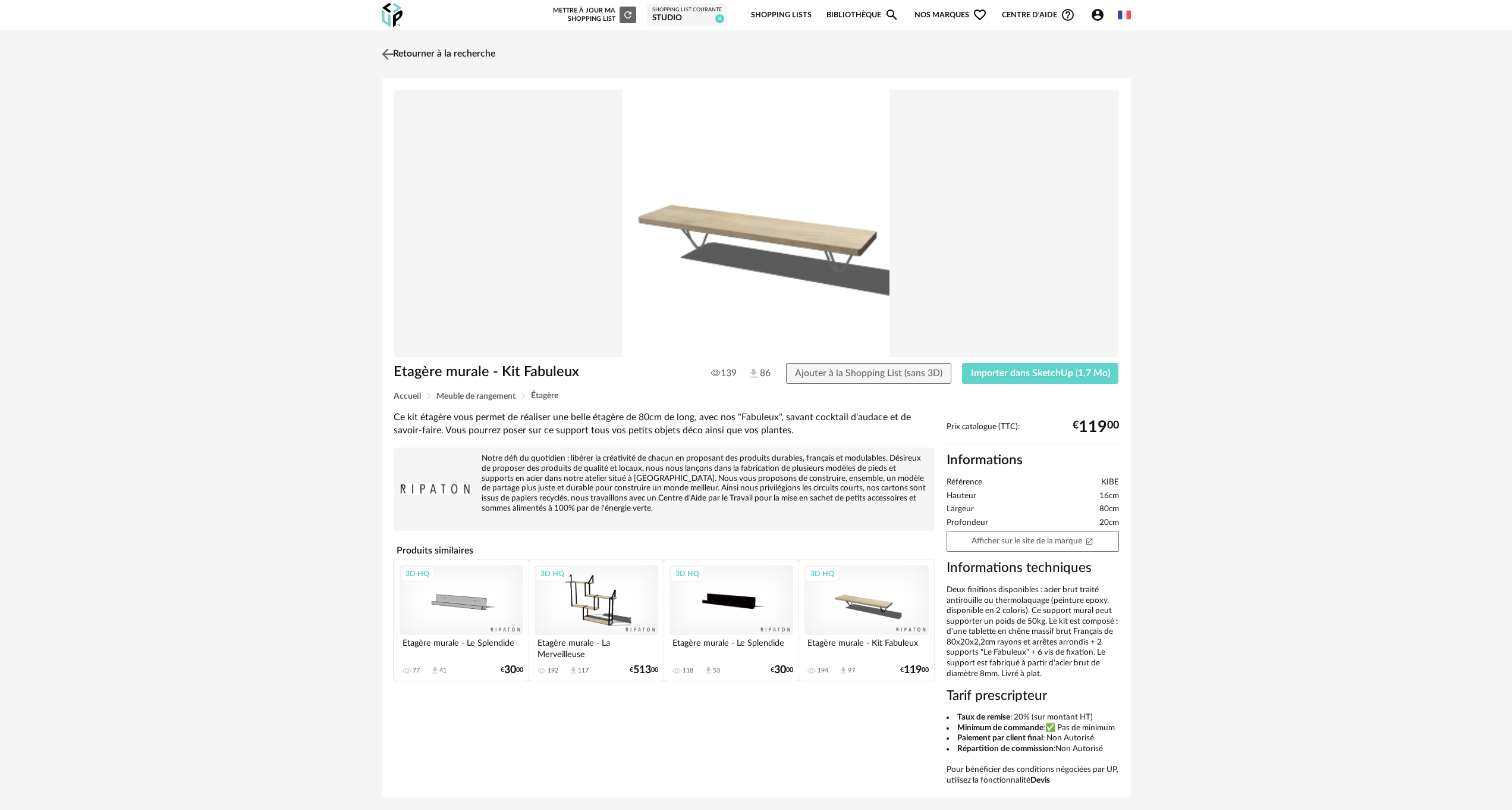
click at [396, 51] on img at bounding box center [387, 54] width 17 height 17
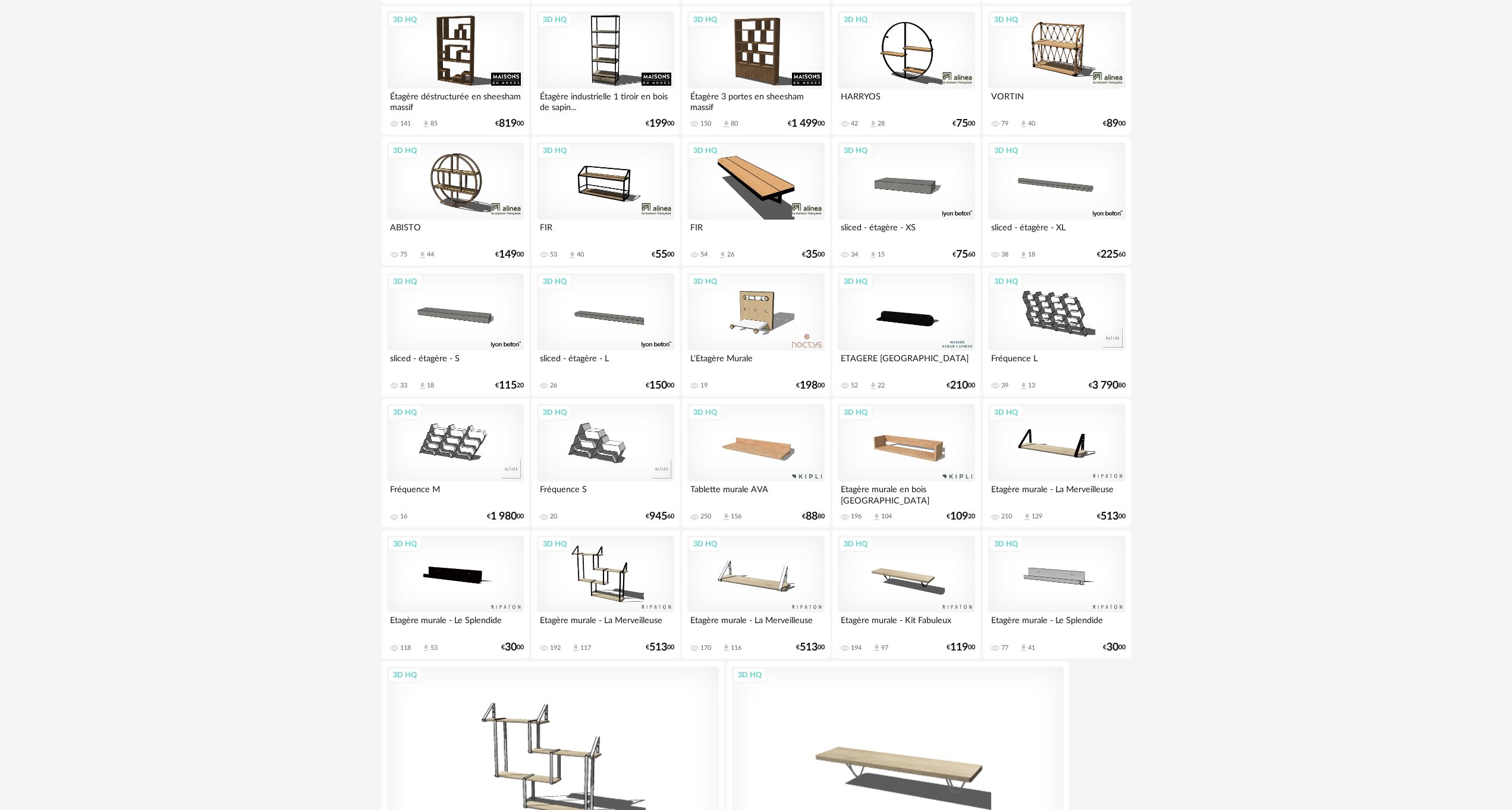
scroll to position [1305, 0]
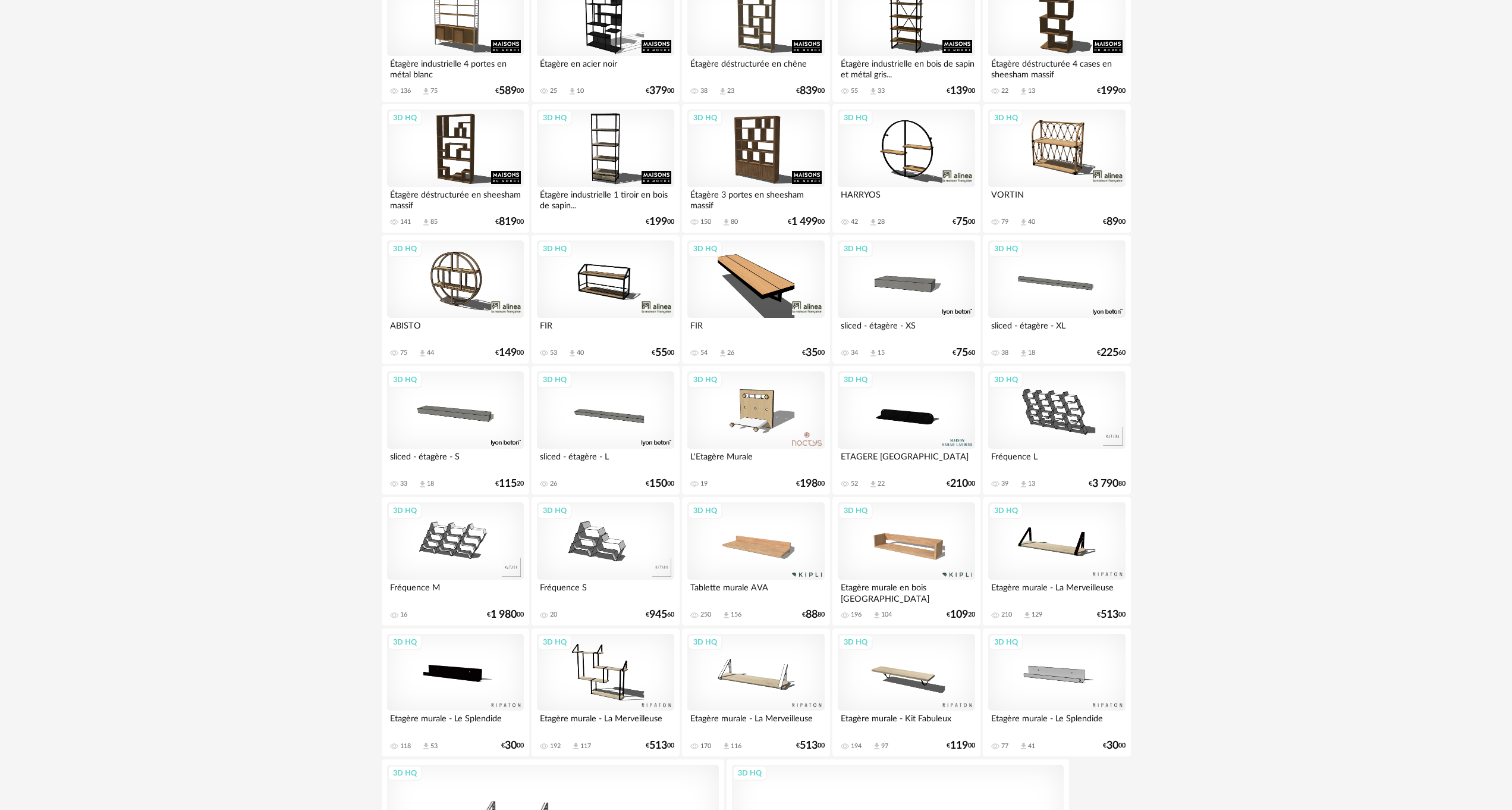
click at [607, 265] on div "3D HQ" at bounding box center [606, 278] width 137 height 77
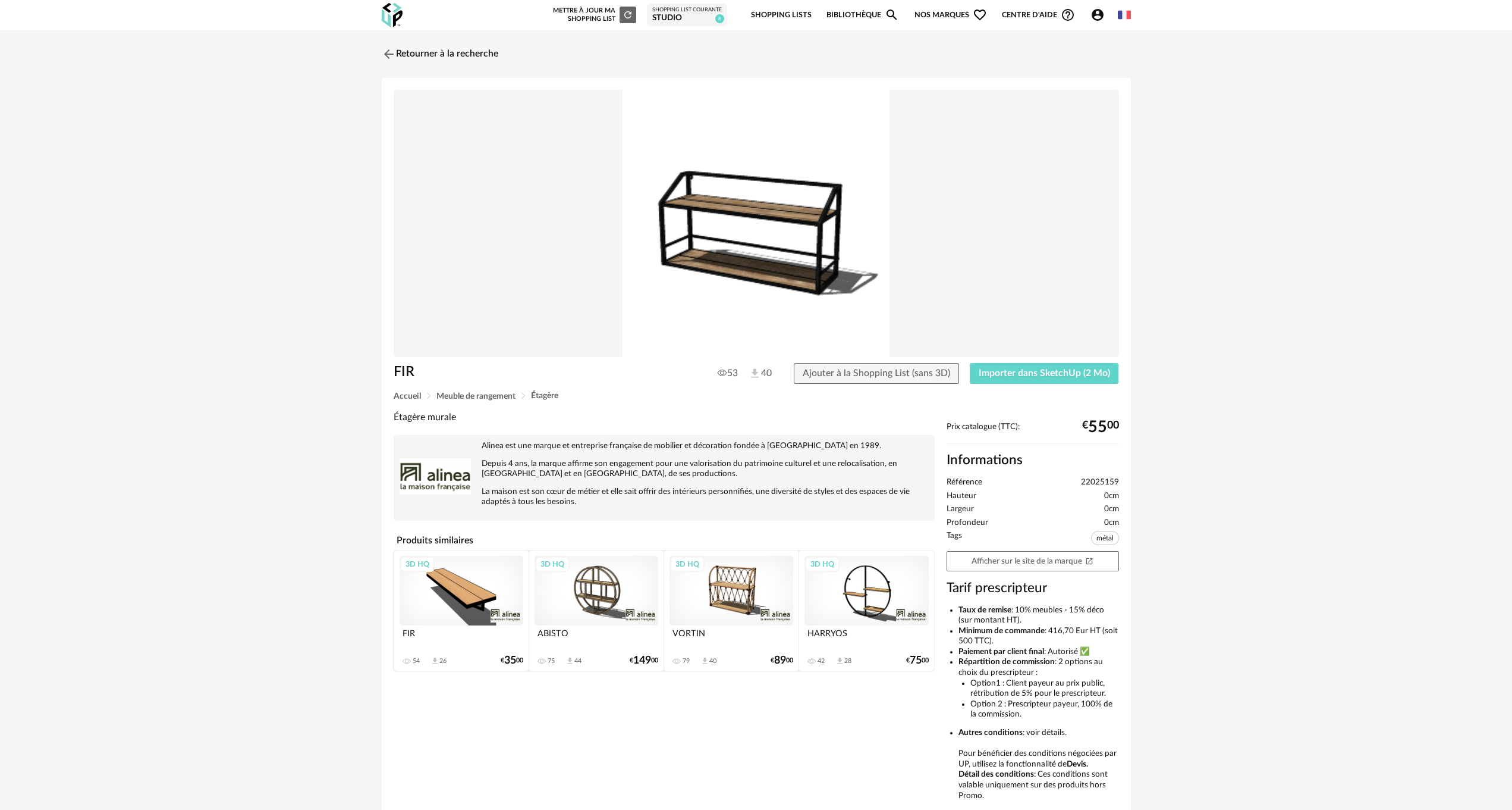
scroll to position [59, 0]
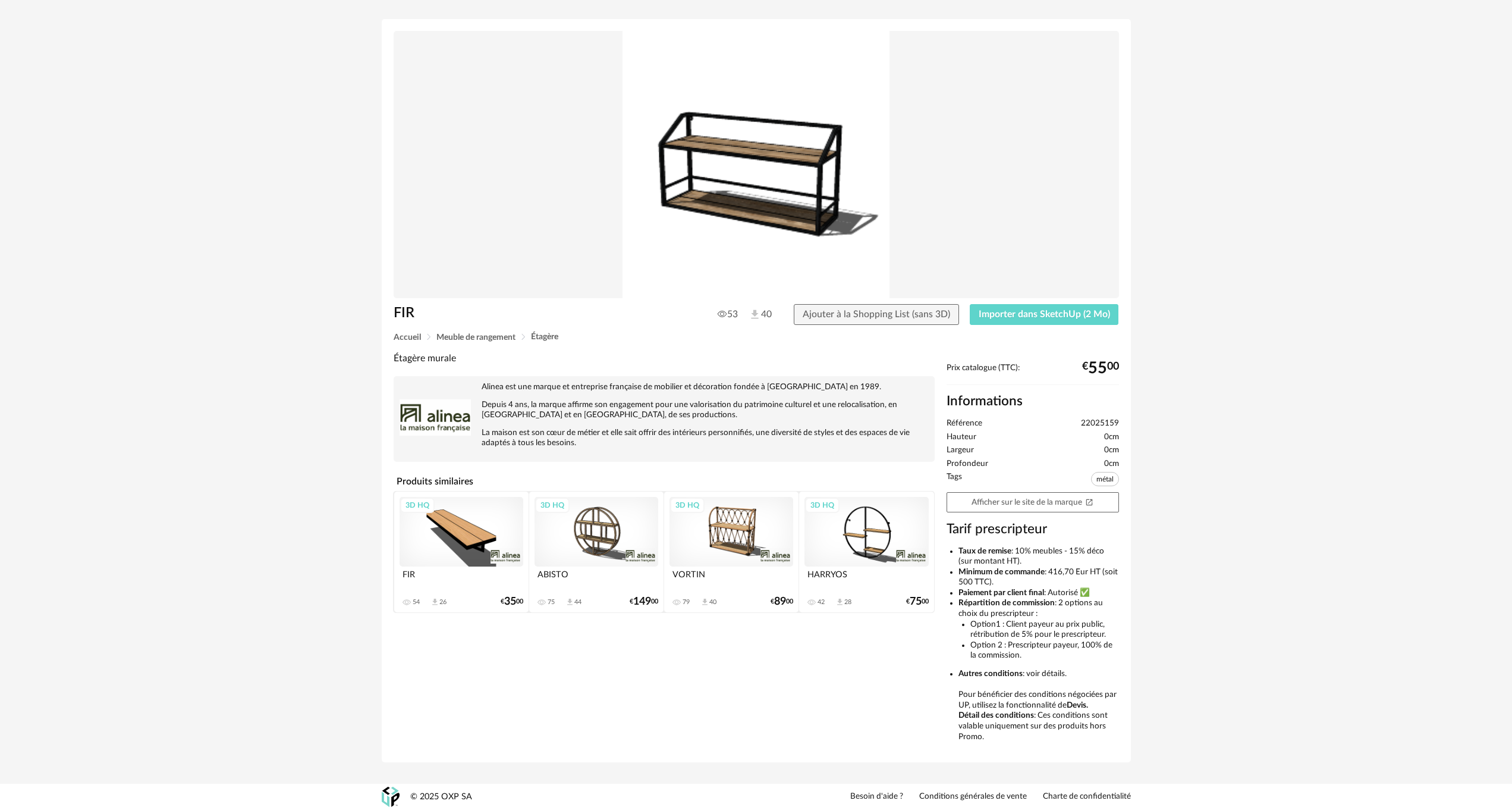
click at [443, 519] on div "3D HQ" at bounding box center [461, 532] width 124 height 70
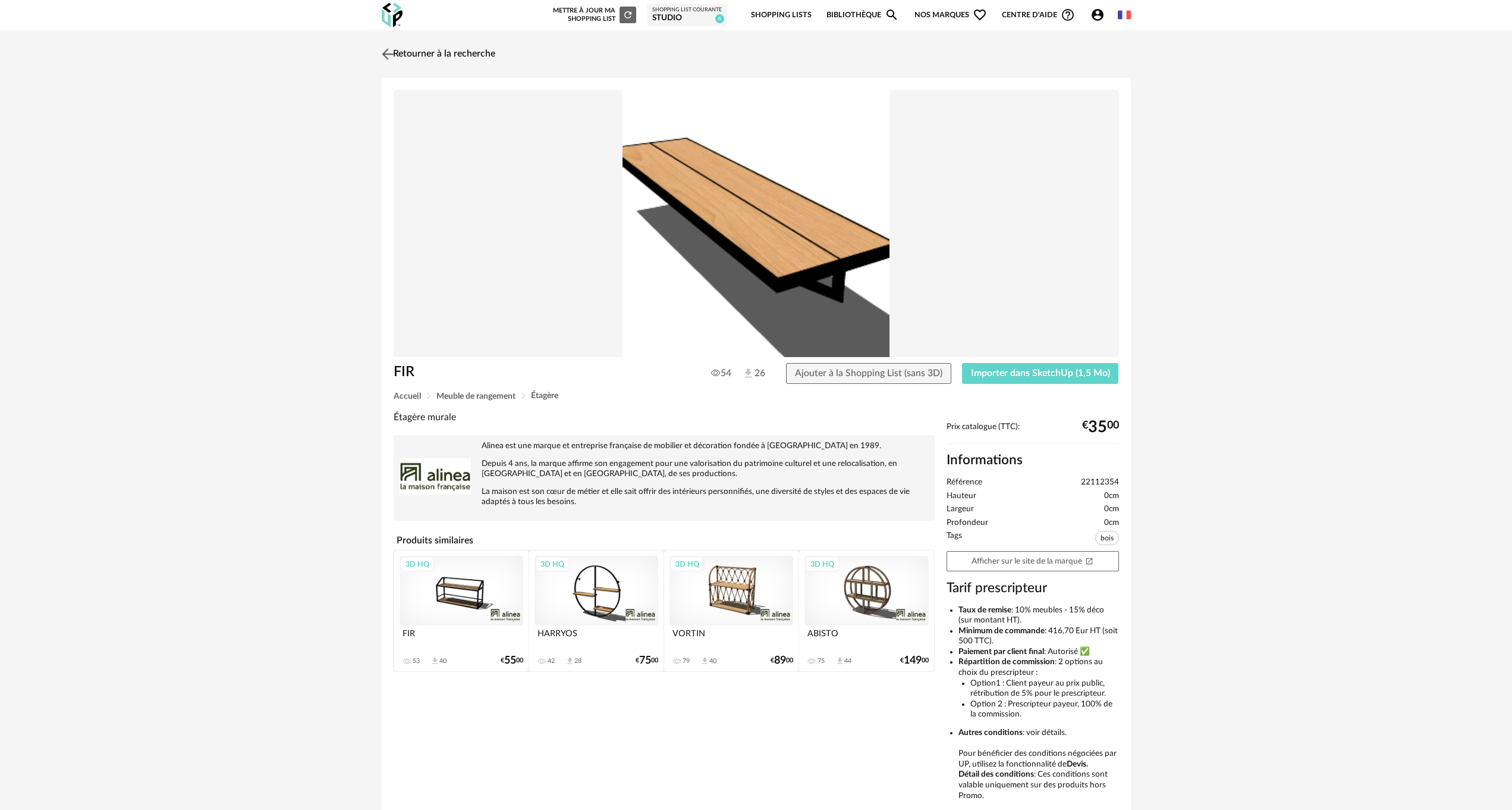
click at [412, 48] on link "Retourner à la recherche" at bounding box center [437, 54] width 117 height 26
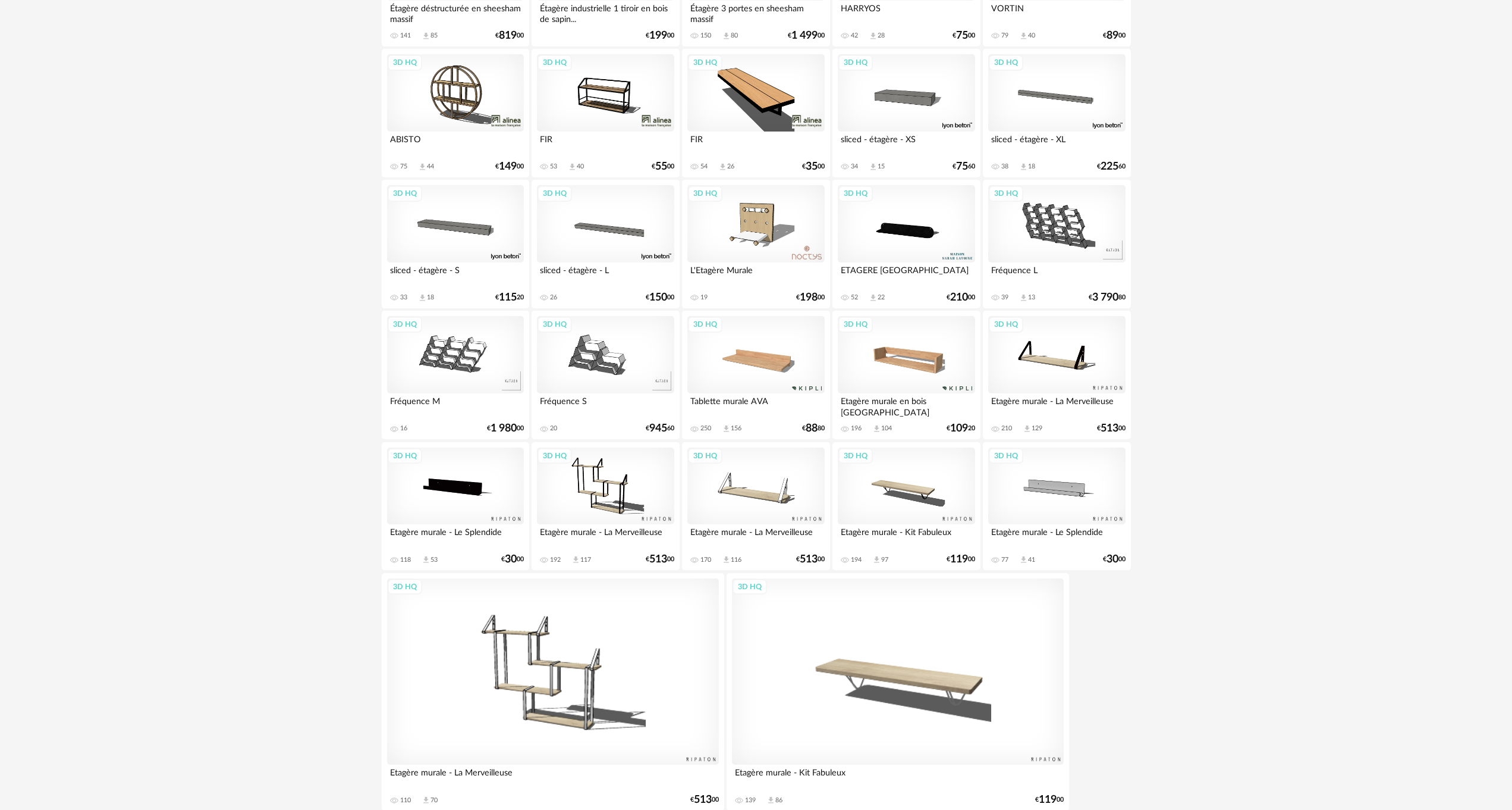
scroll to position [1543, 0]
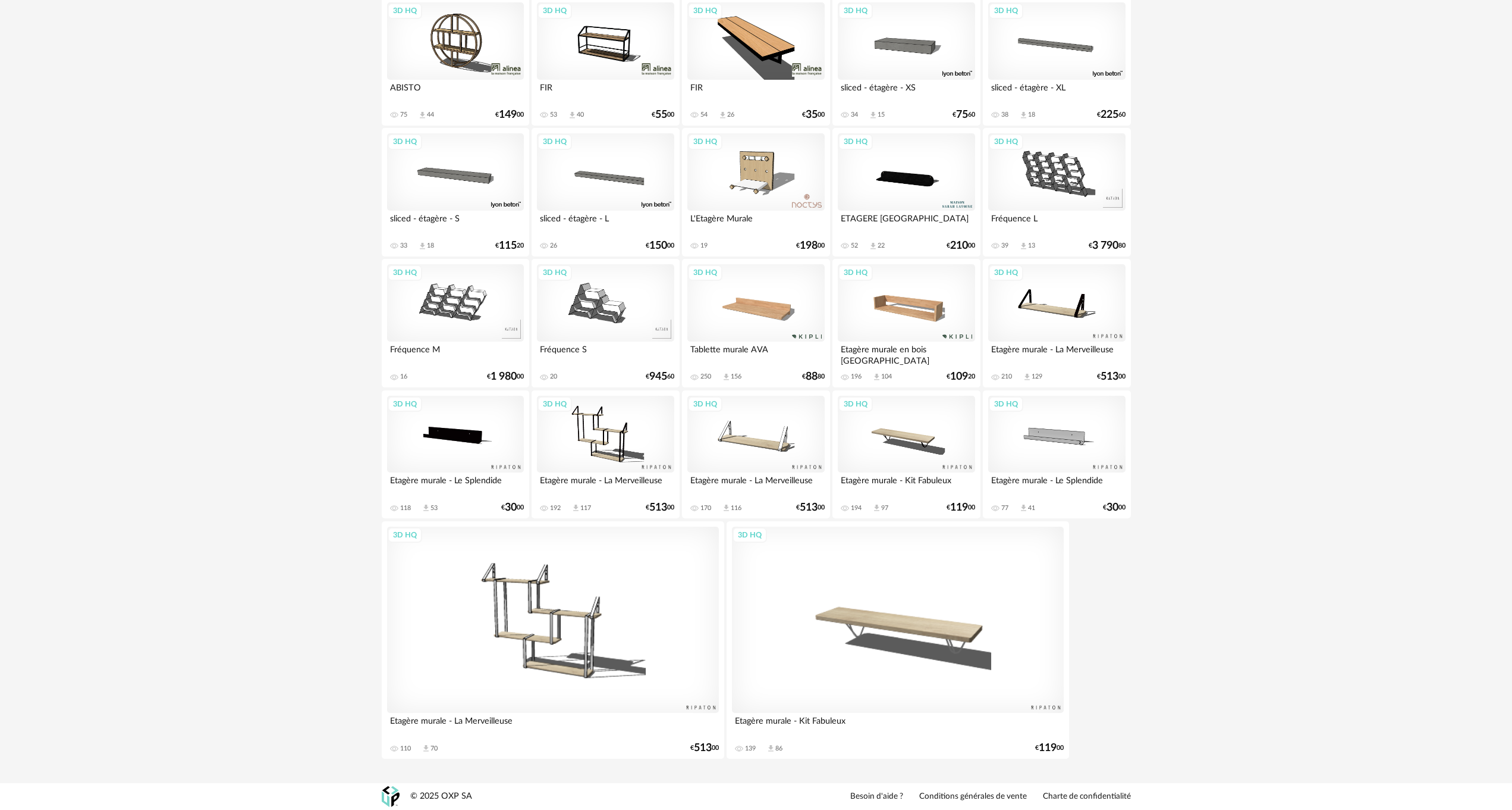
click at [1071, 309] on div "3D HQ" at bounding box center [1057, 303] width 137 height 77
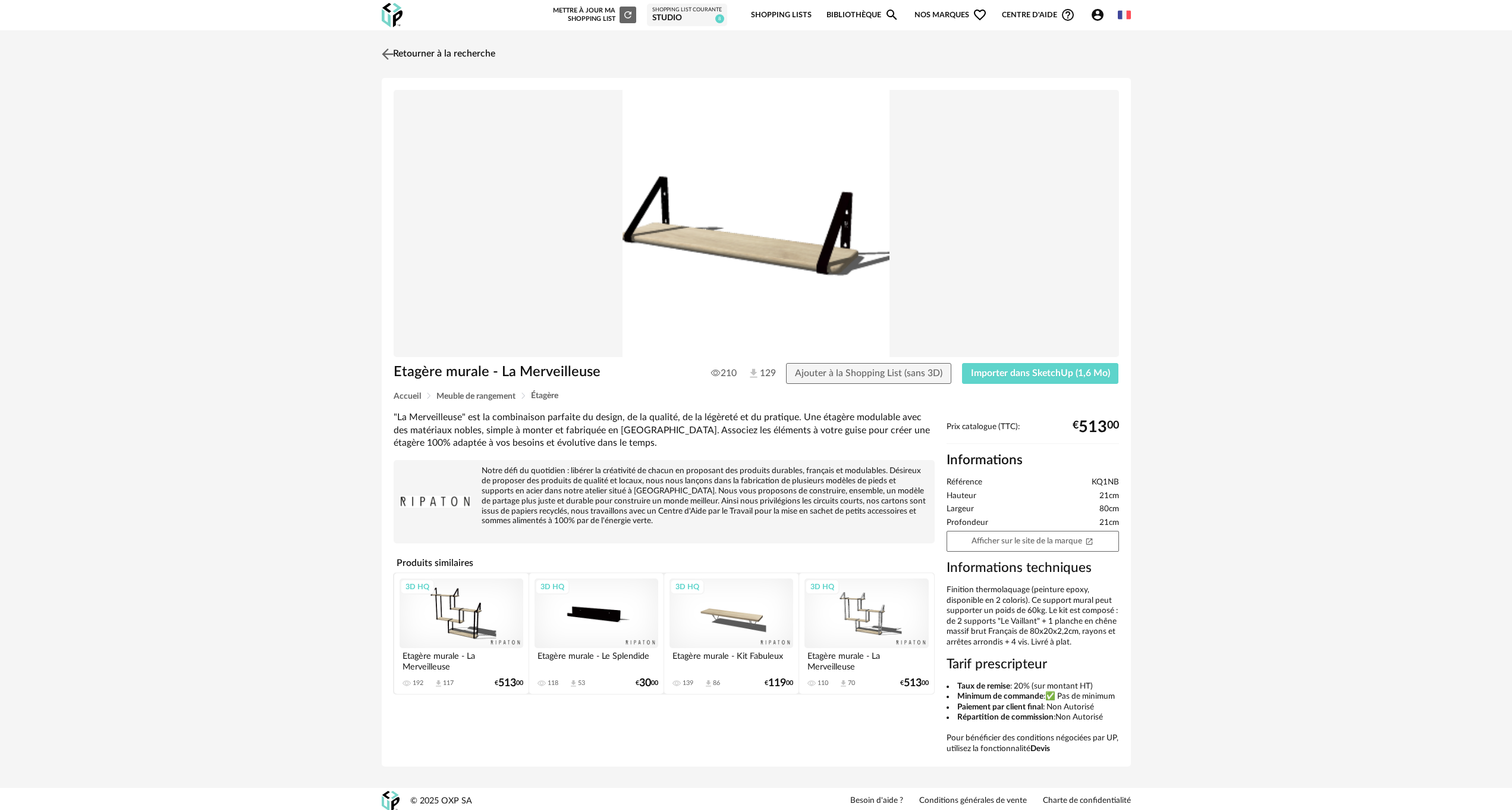
click at [424, 54] on link "Retourner à la recherche" at bounding box center [437, 54] width 117 height 26
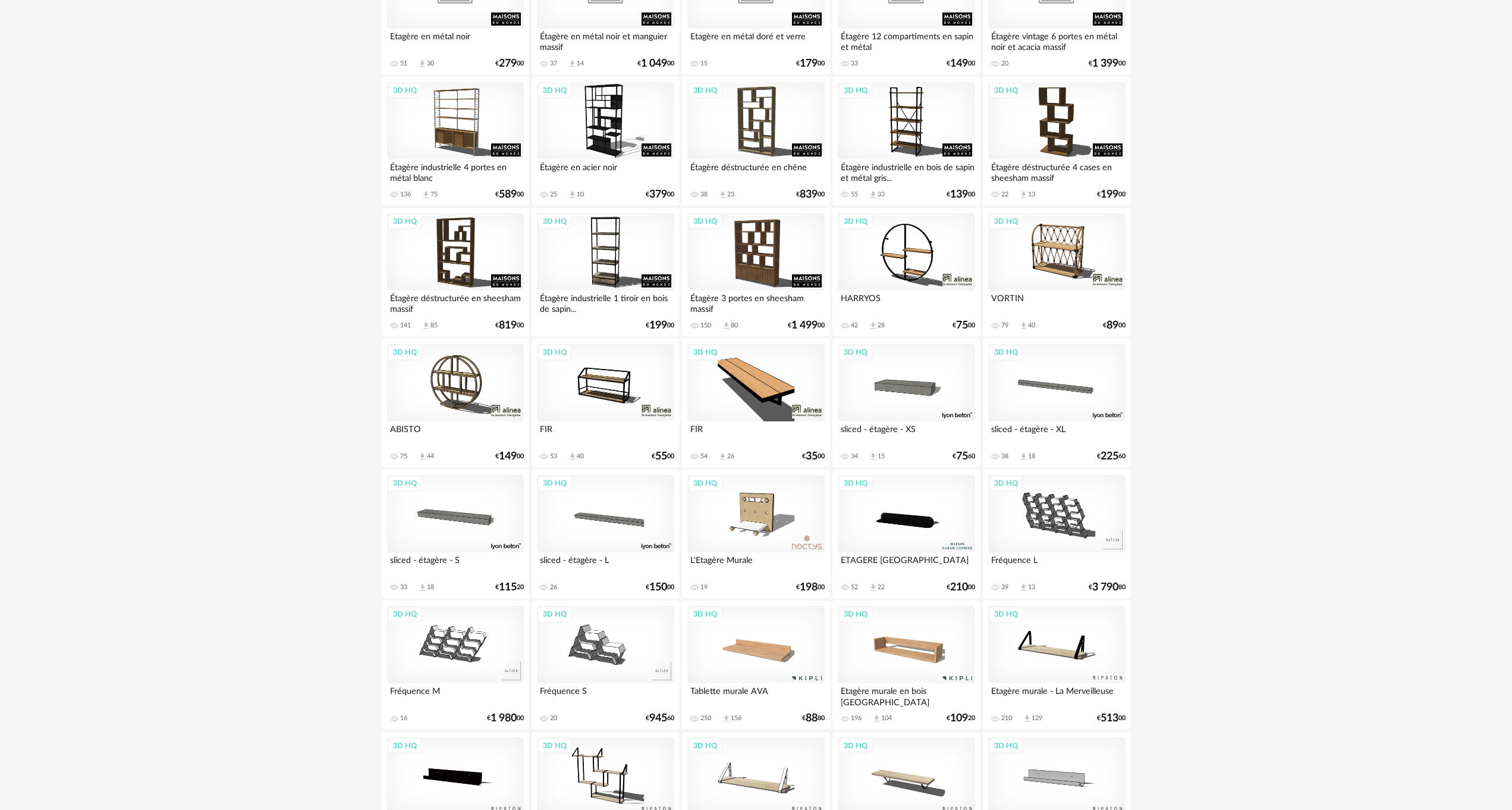
scroll to position [1174, 0]
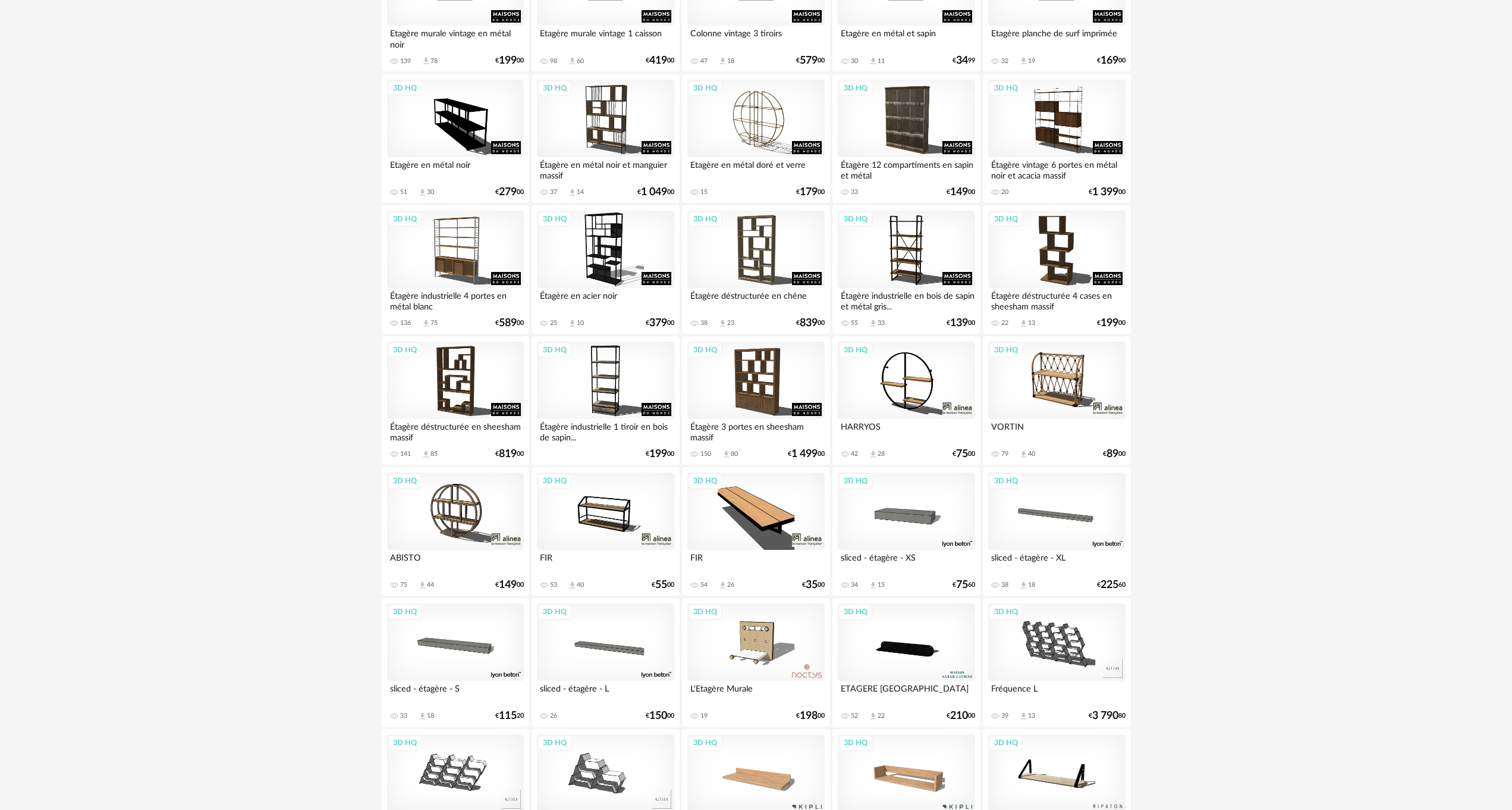
scroll to position [1064, 0]
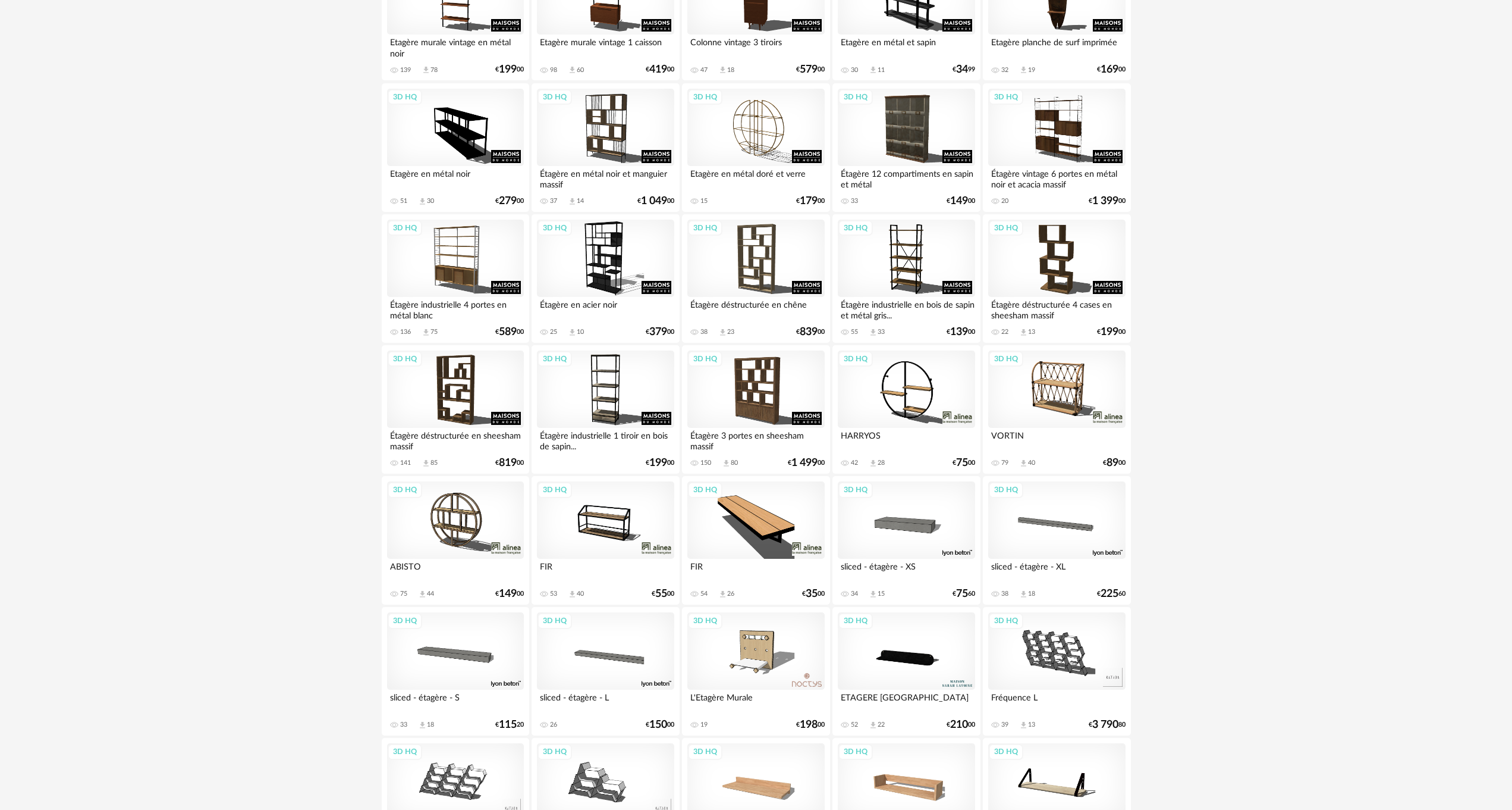
click at [751, 513] on div "3D HQ" at bounding box center [756, 519] width 137 height 77
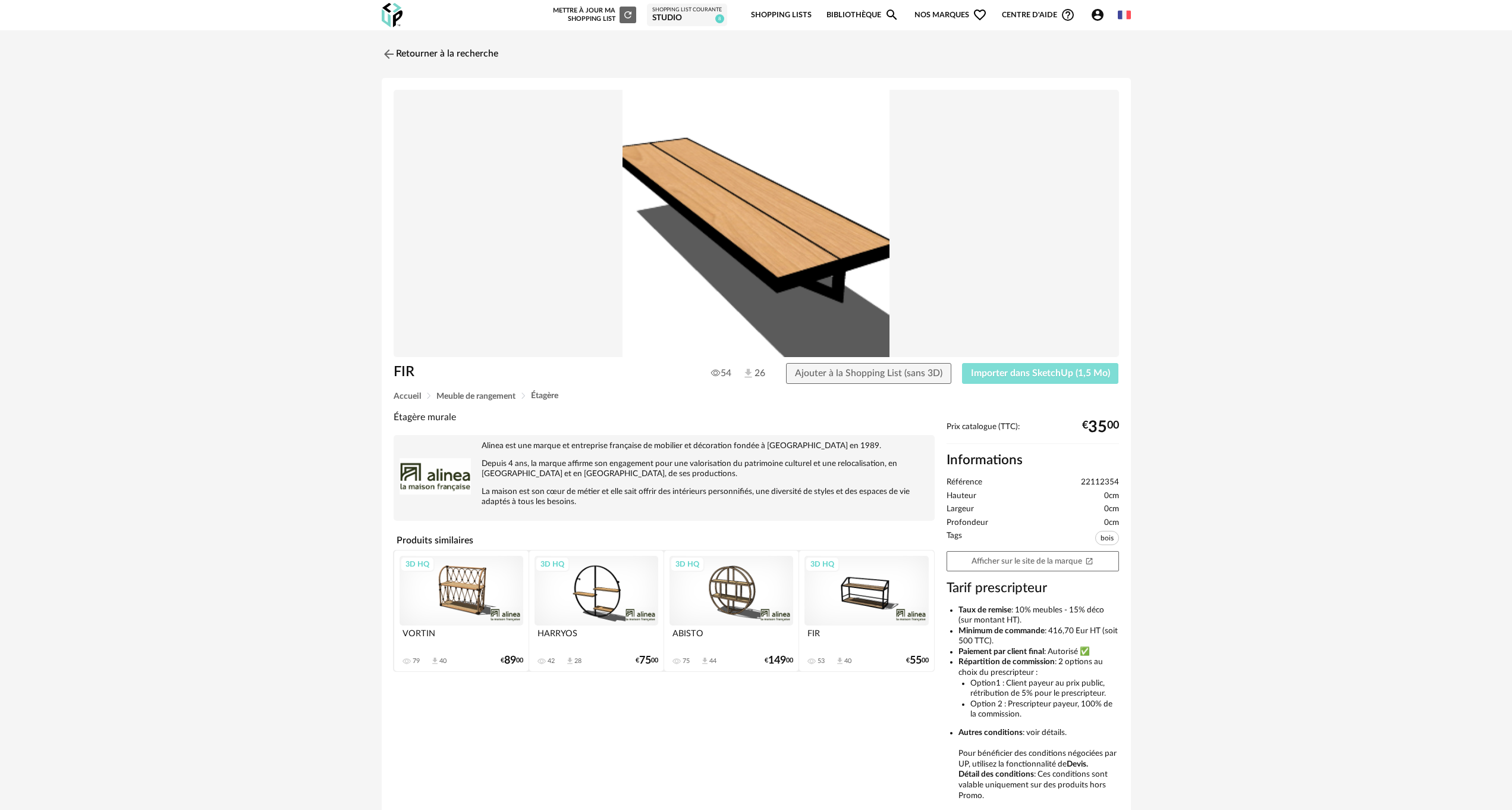
click at [1050, 372] on span "Importer dans SketchUp (1,5 Mo)" at bounding box center [1041, 373] width 139 height 10
click at [385, 51] on img at bounding box center [387, 54] width 17 height 17
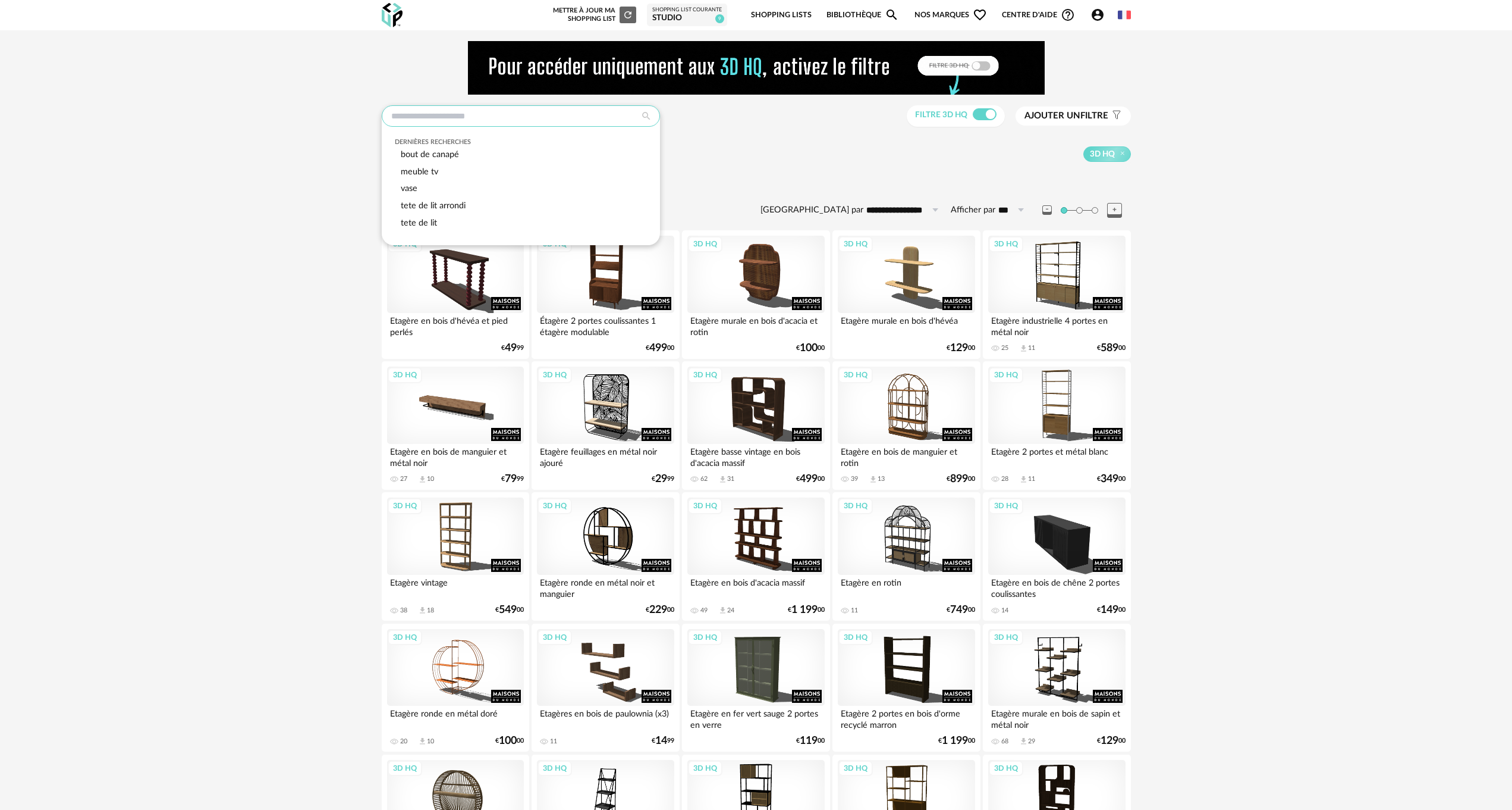
click at [471, 118] on input "text" at bounding box center [520, 115] width 278 height 21
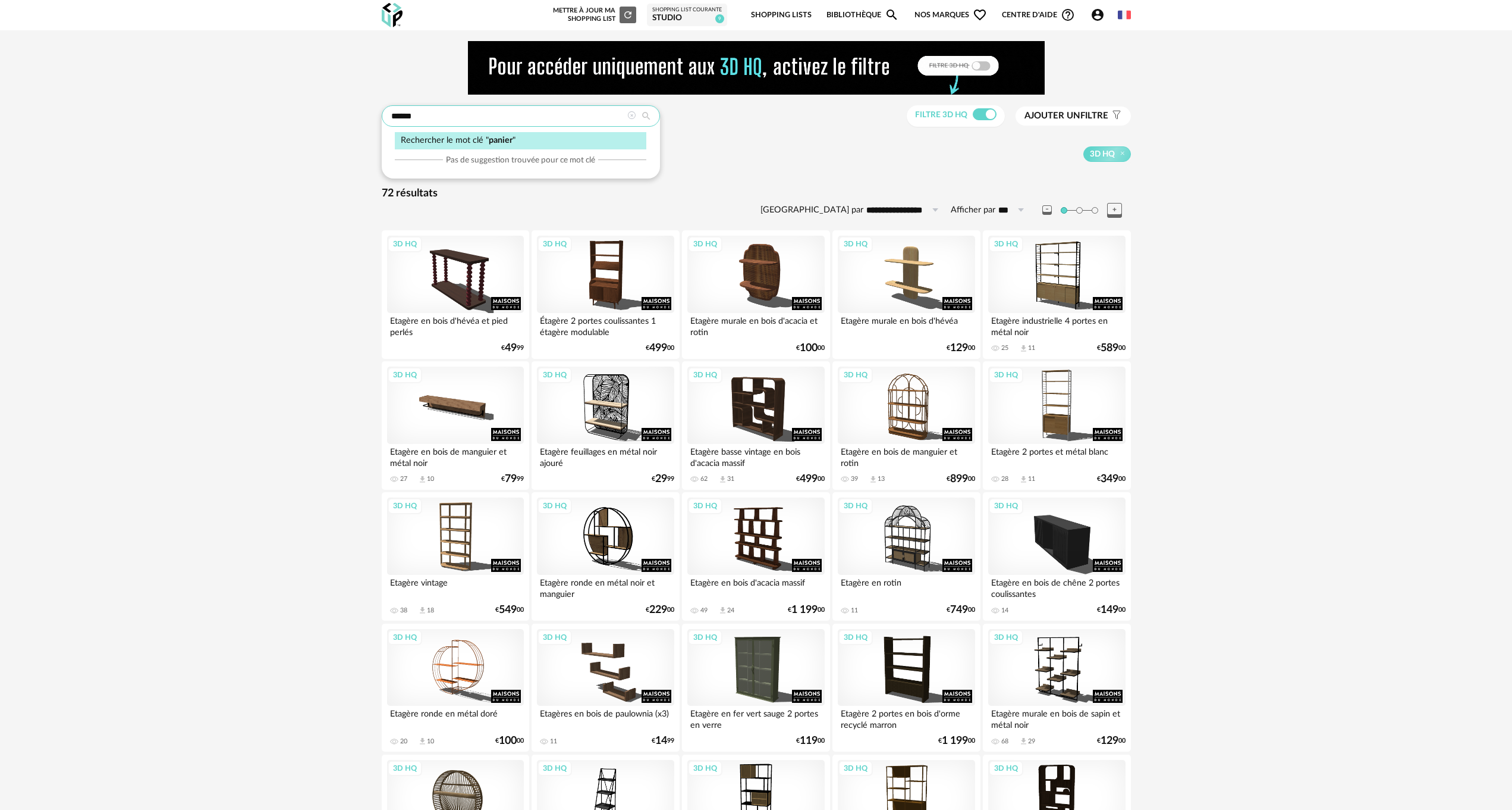
type input "******"
type input "**********"
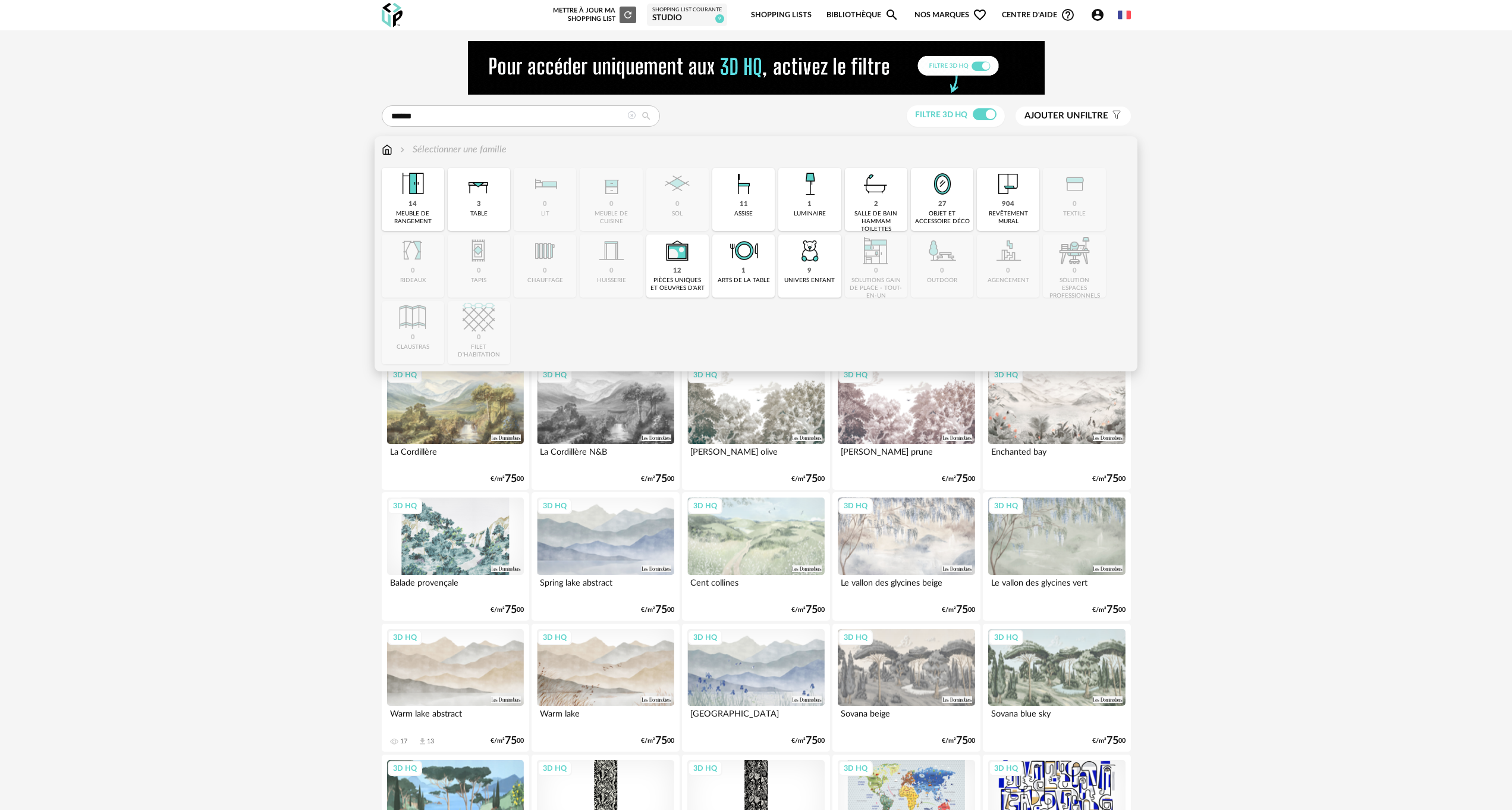
click at [386, 149] on img at bounding box center [387, 149] width 11 height 14
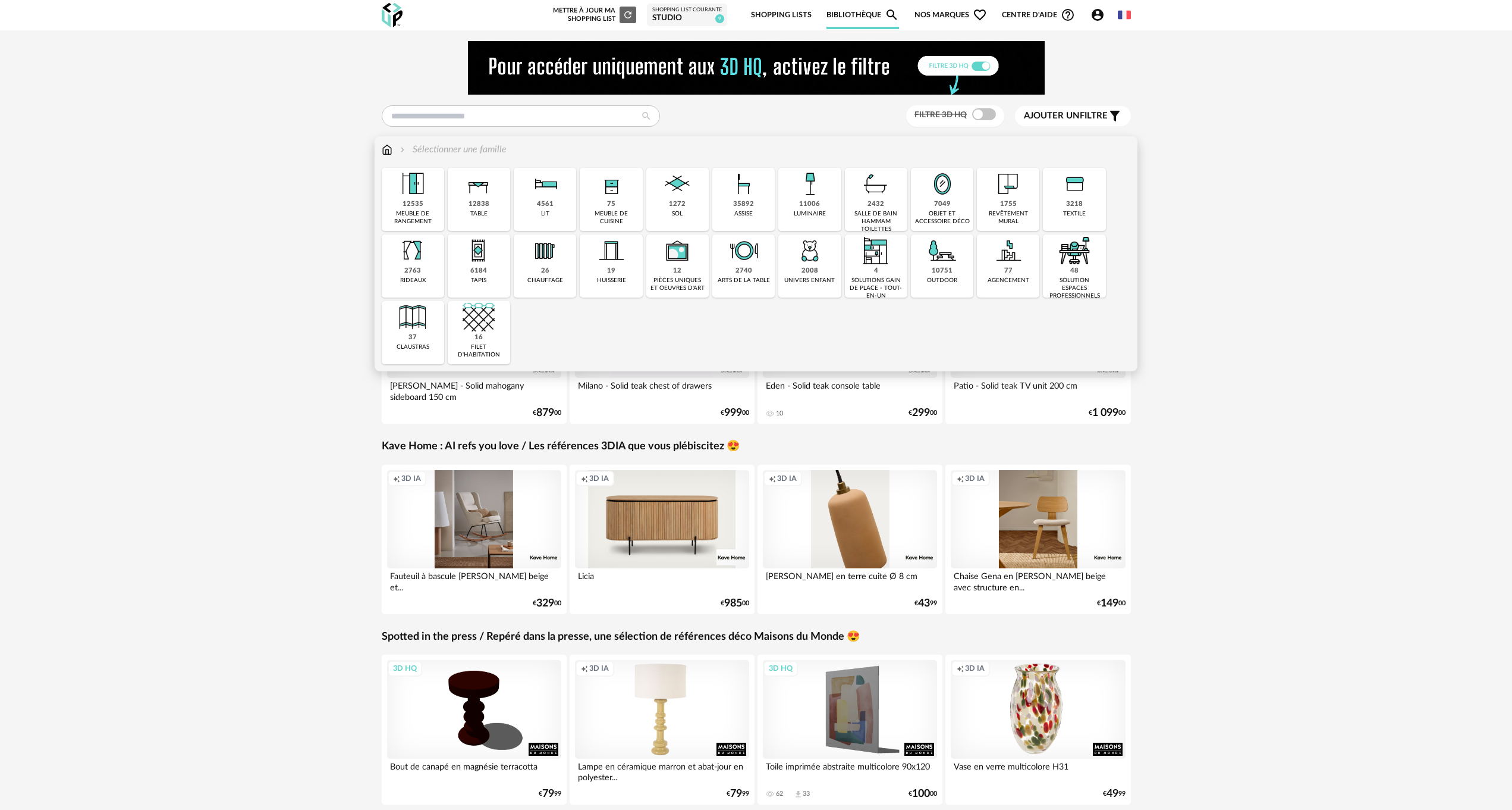
click at [926, 203] on div "7049 objet et accessoire déco" at bounding box center [942, 199] width 62 height 63
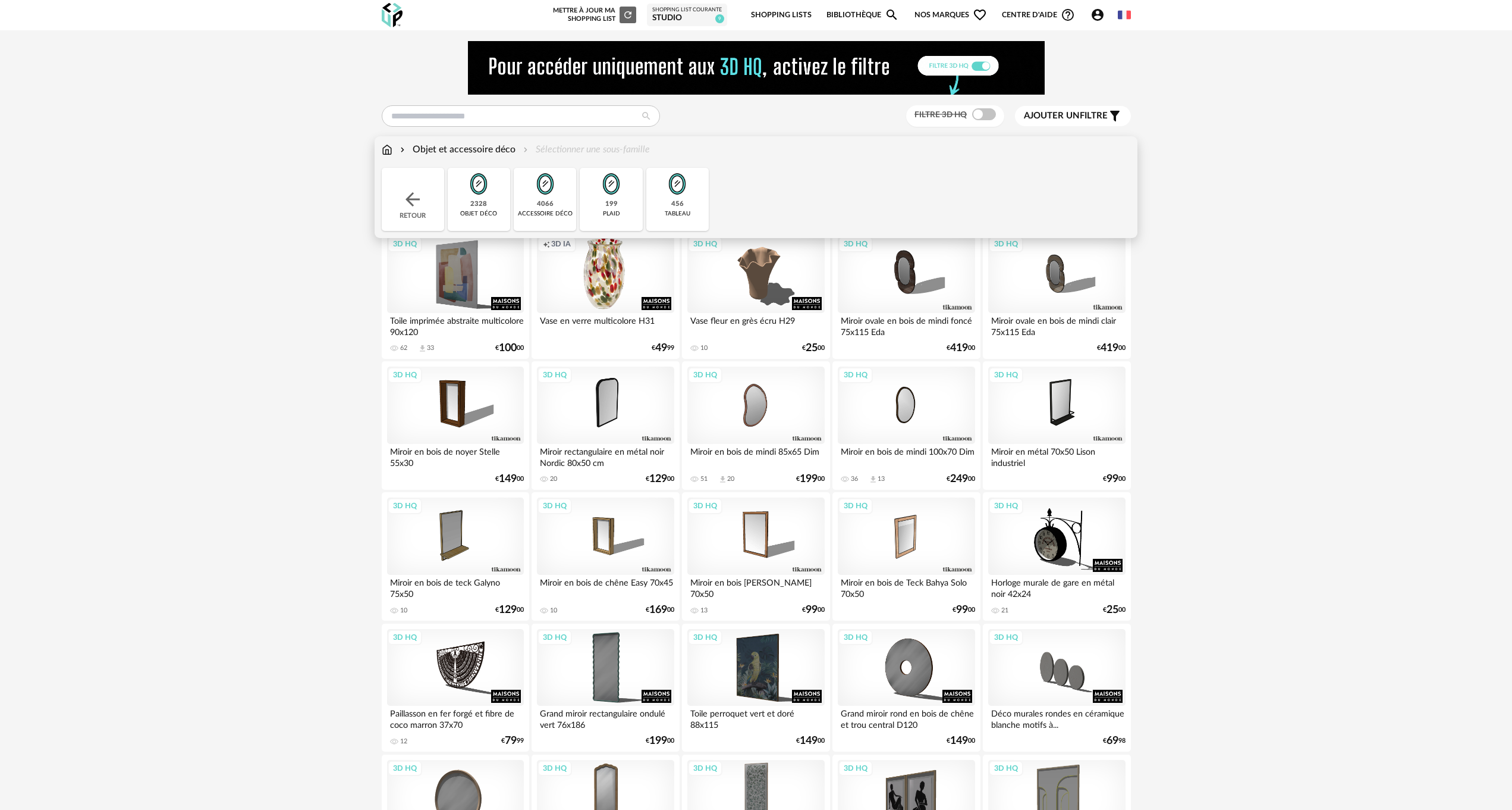
click at [540, 200] on div "4066" at bounding box center [545, 204] width 17 height 9
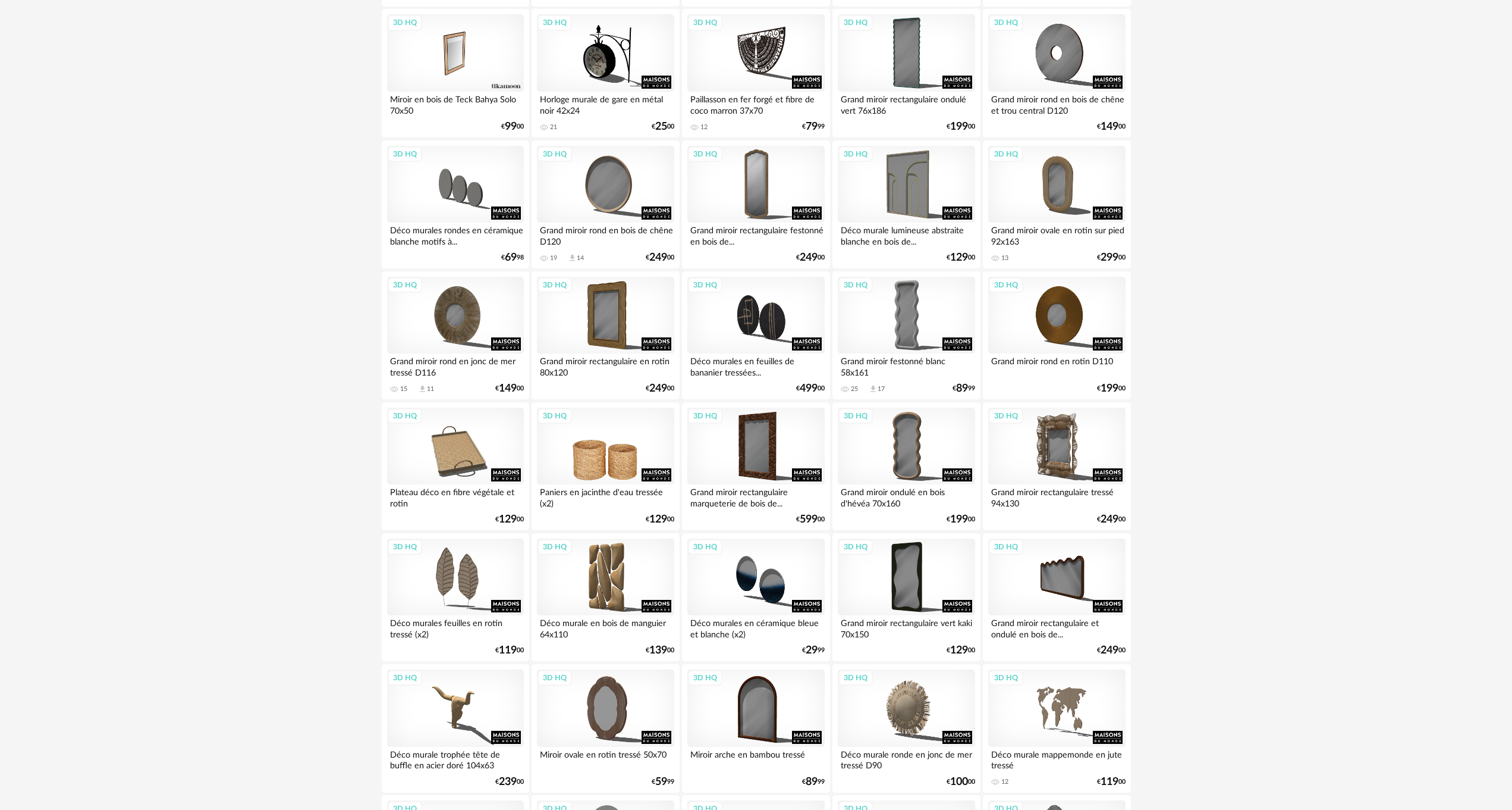
scroll to position [535, 0]
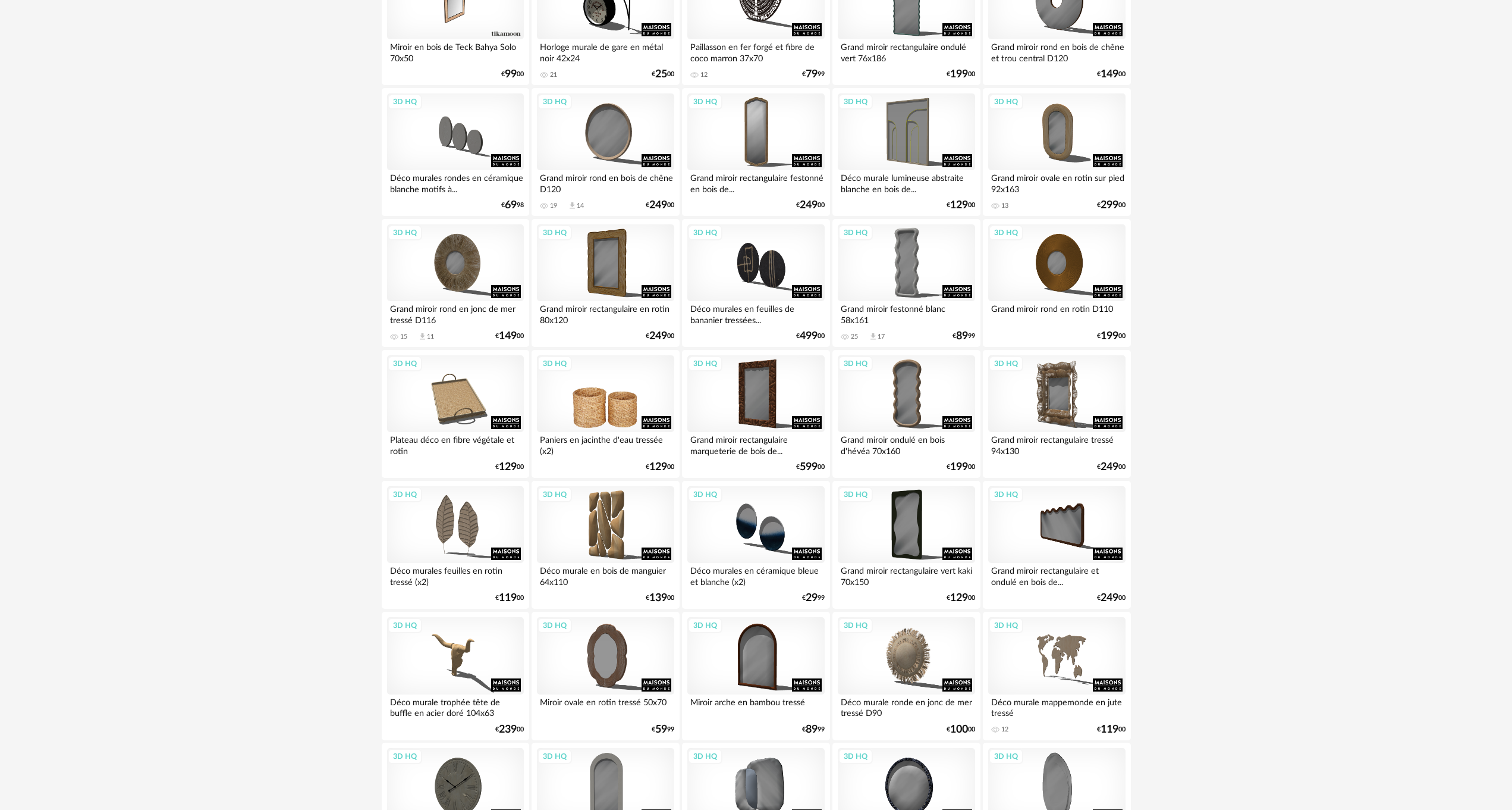
click at [603, 405] on div "3D HQ" at bounding box center [606, 394] width 137 height 77
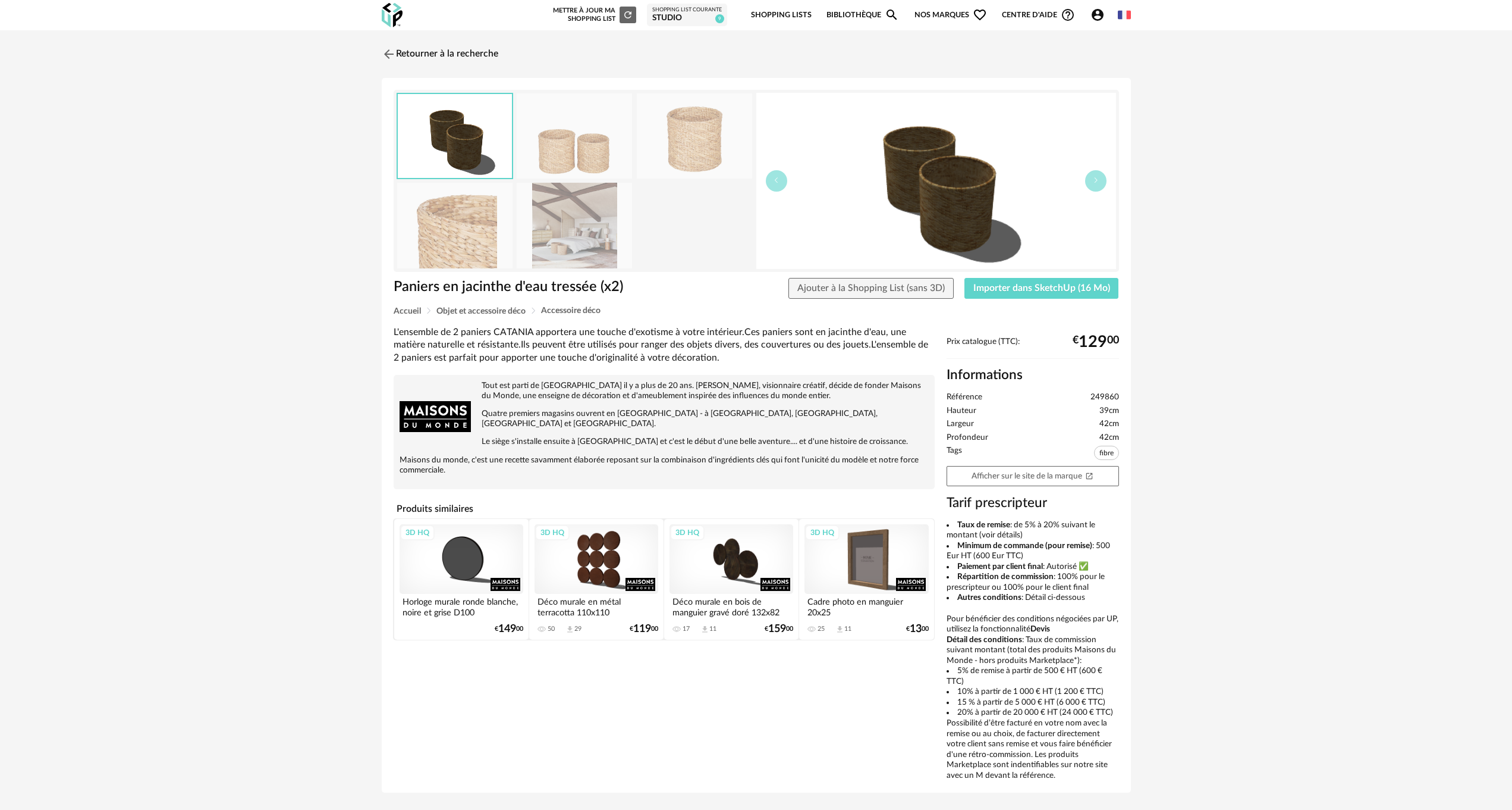
click at [691, 156] on img at bounding box center [694, 136] width 115 height 85
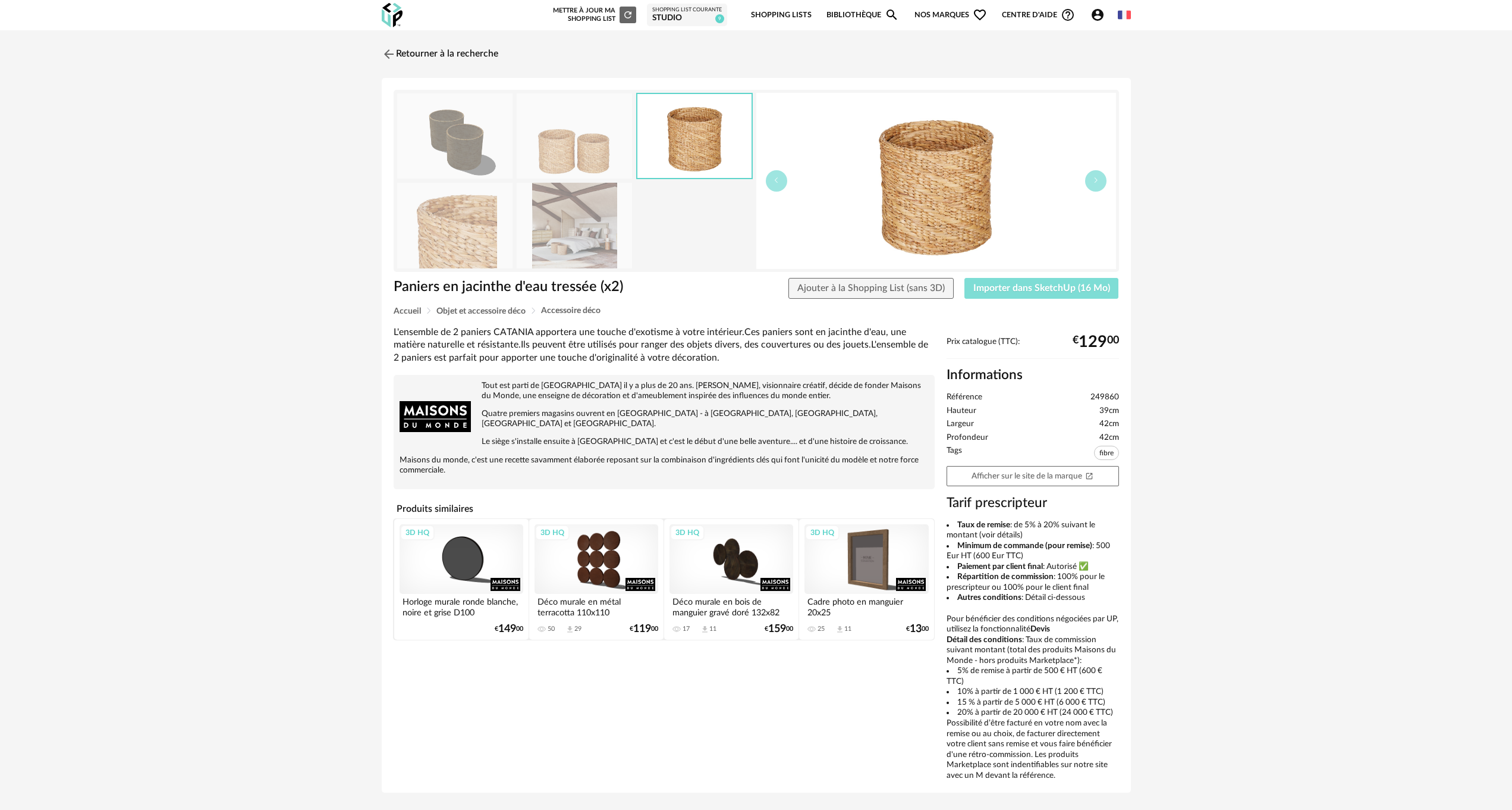
click at [990, 290] on span "Importer dans SketchUp (16 Mo)" at bounding box center [1042, 288] width 137 height 10
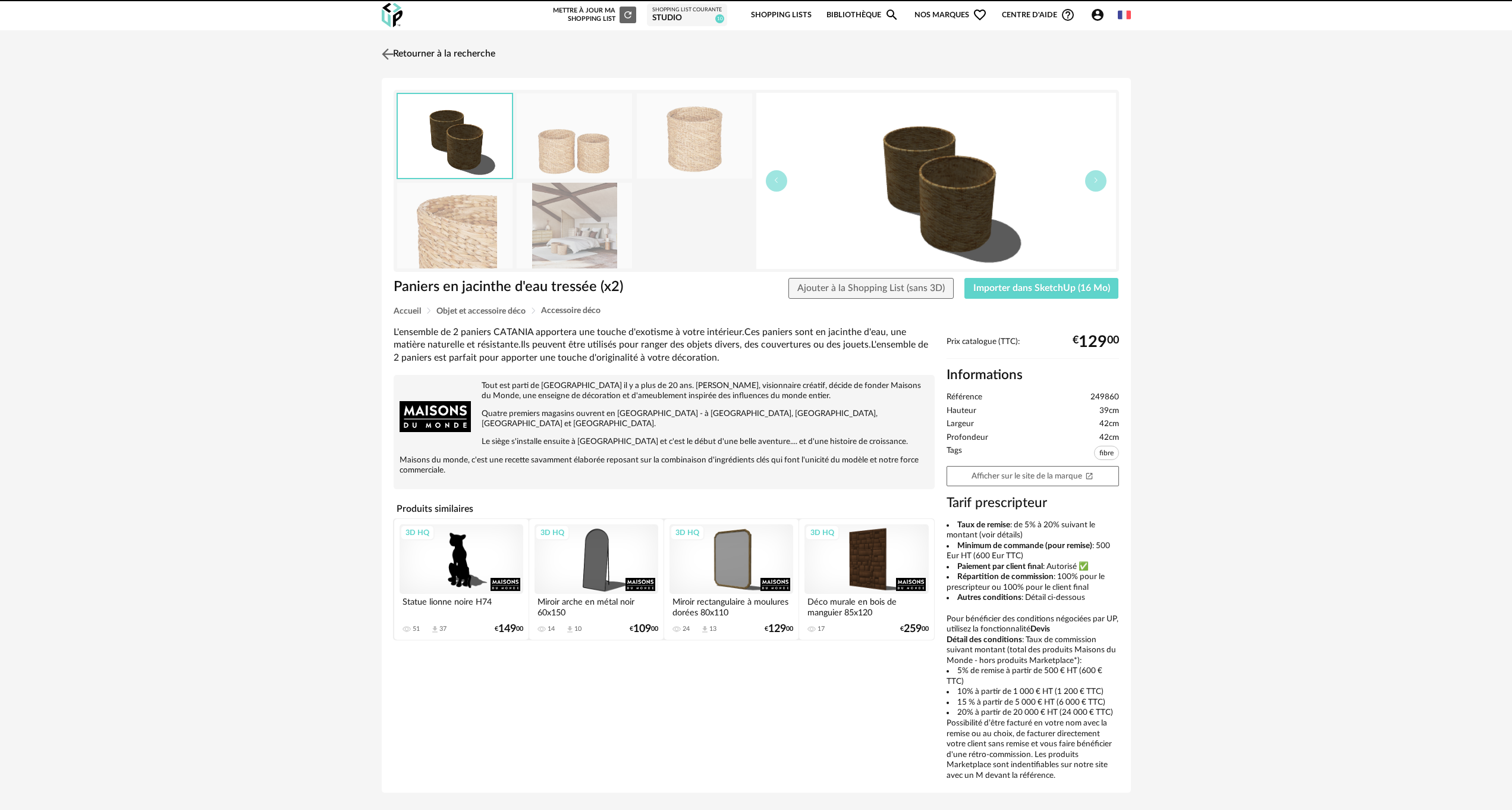
click at [390, 48] on img at bounding box center [387, 54] width 17 height 17
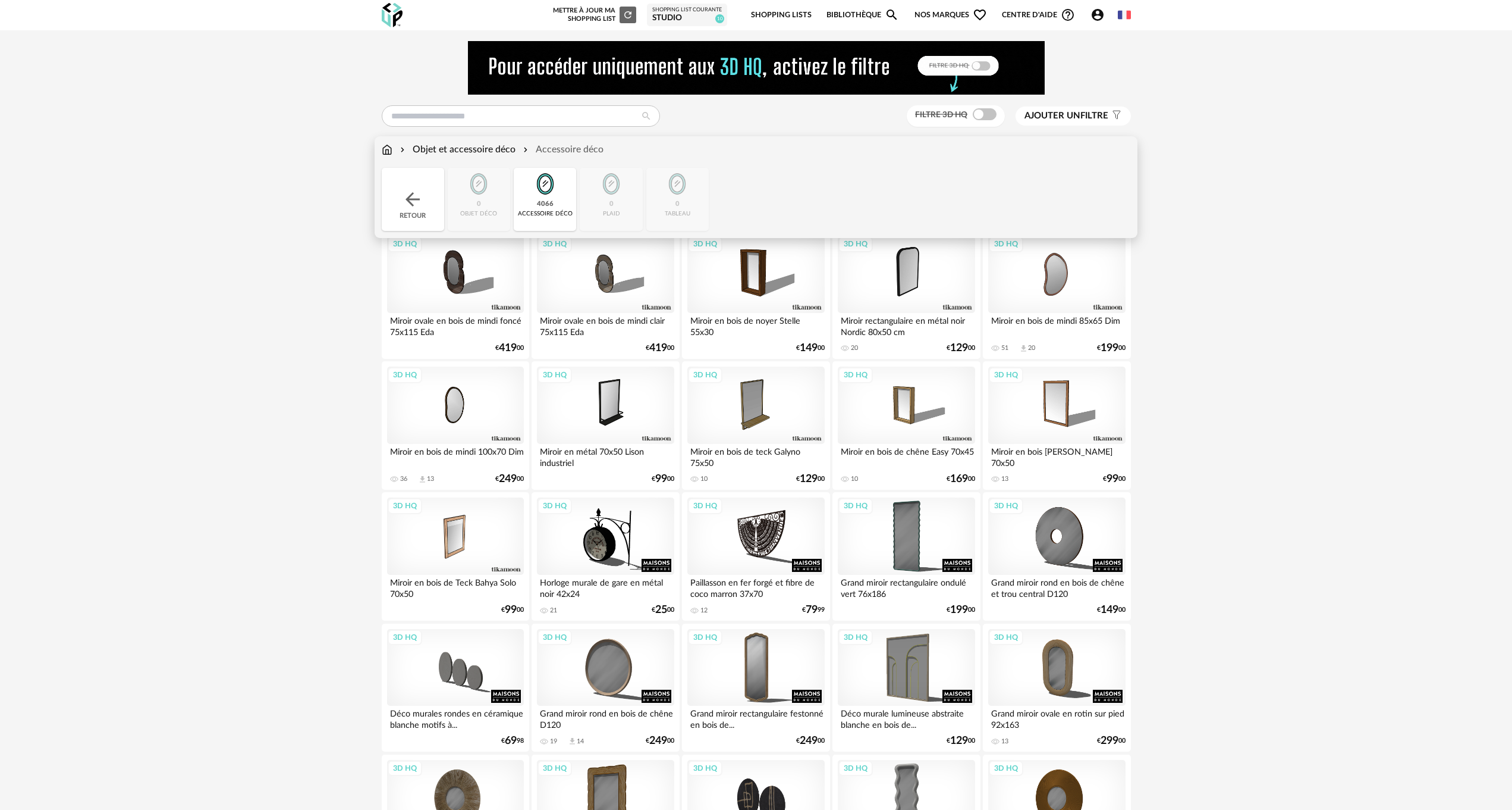
click at [389, 148] on img at bounding box center [387, 149] width 11 height 14
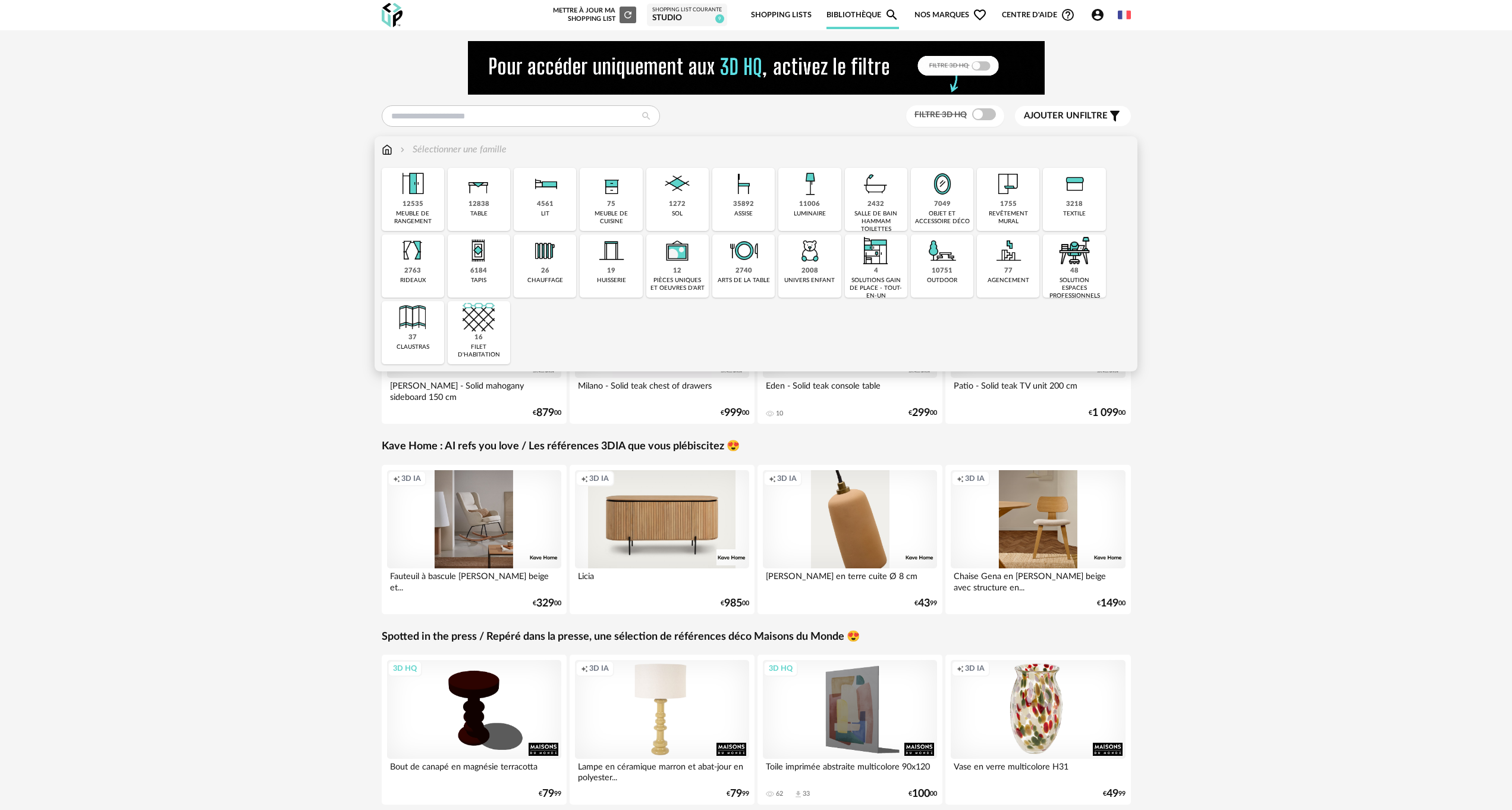
click at [615, 200] on div "75" at bounding box center [611, 204] width 8 height 9
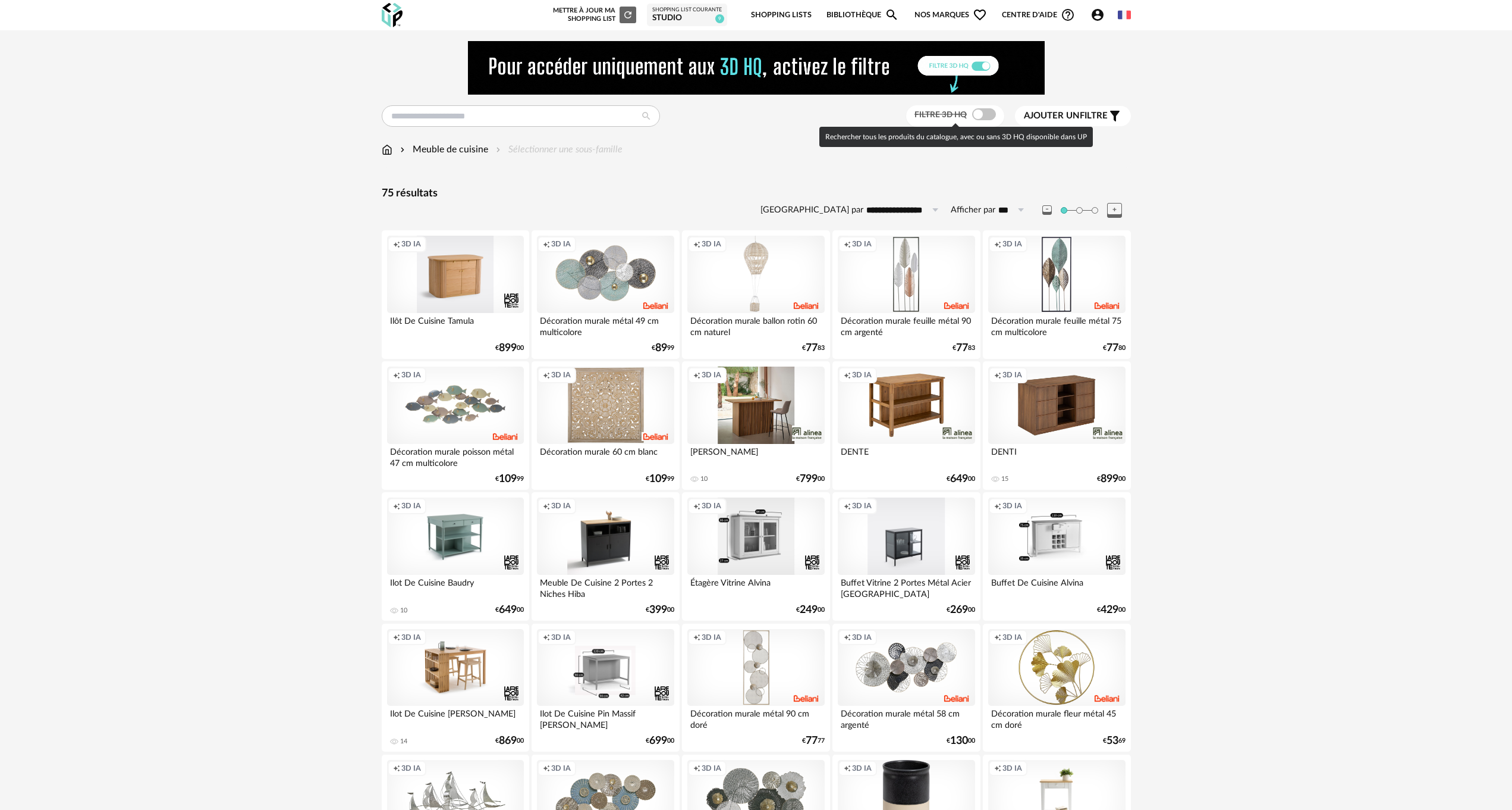
click at [992, 111] on span at bounding box center [984, 114] width 23 height 12
